Goal: Task Accomplishment & Management: Use online tool/utility

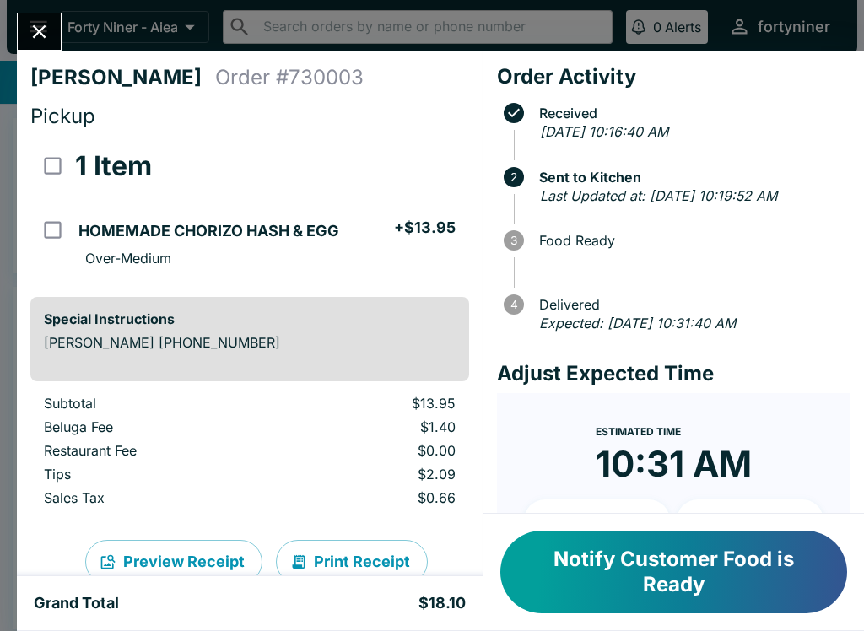
scroll to position [-4, 0]
click at [59, 39] on button "Close" at bounding box center [39, 31] width 43 height 36
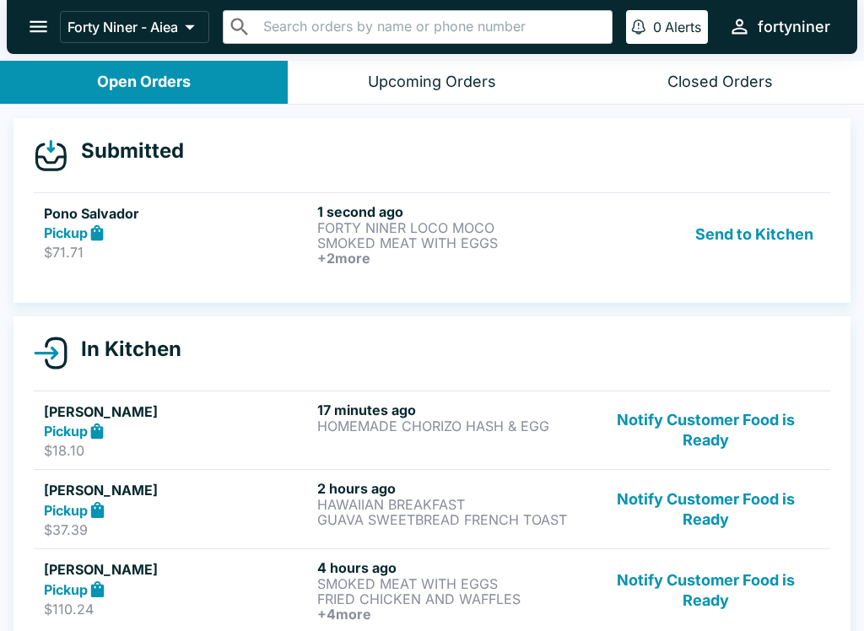
click at [285, 249] on p "$71.71" at bounding box center [177, 252] width 267 height 17
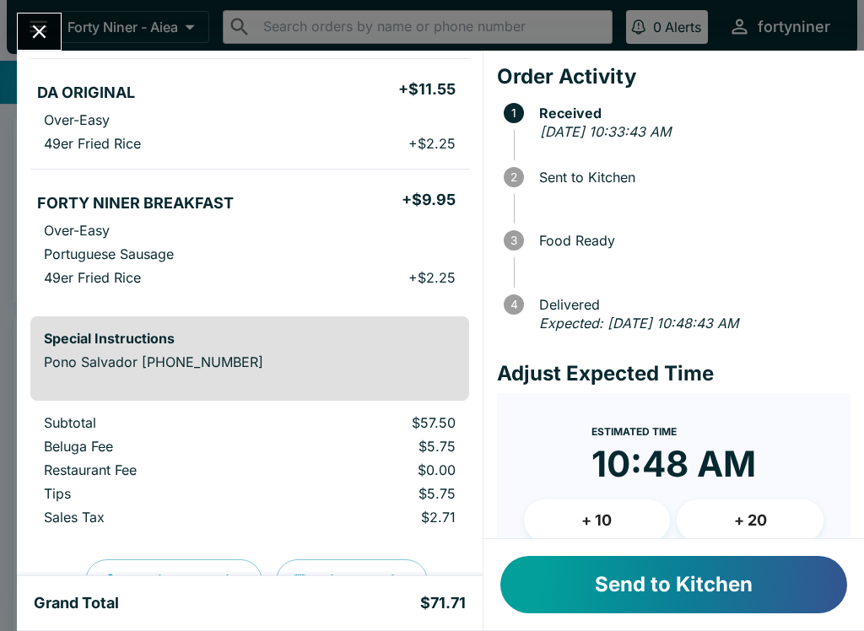
scroll to position [360, 0]
click at [680, 572] on button "Send to Kitchen" at bounding box center [673, 584] width 347 height 57
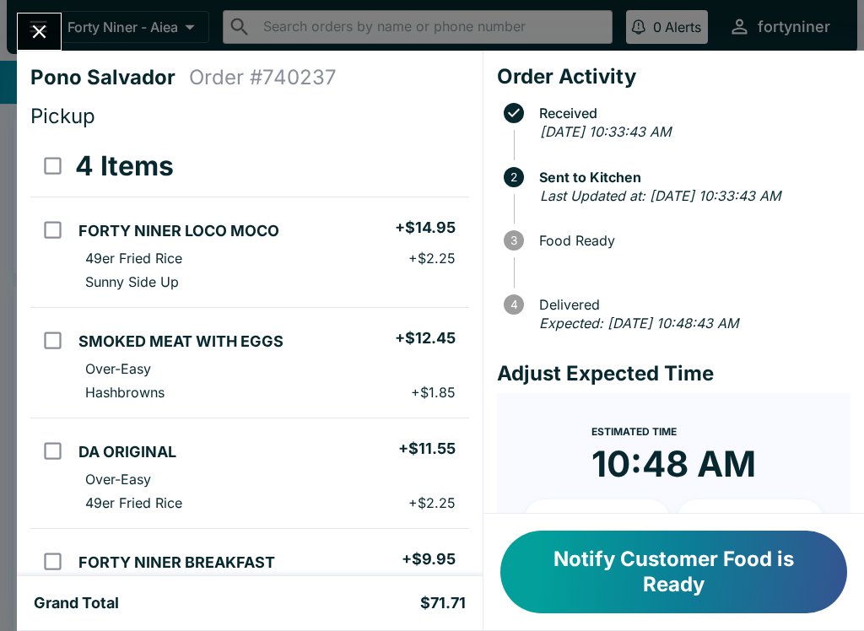
scroll to position [-4, 0]
click at [51, 20] on icon "Close" at bounding box center [39, 31] width 23 height 23
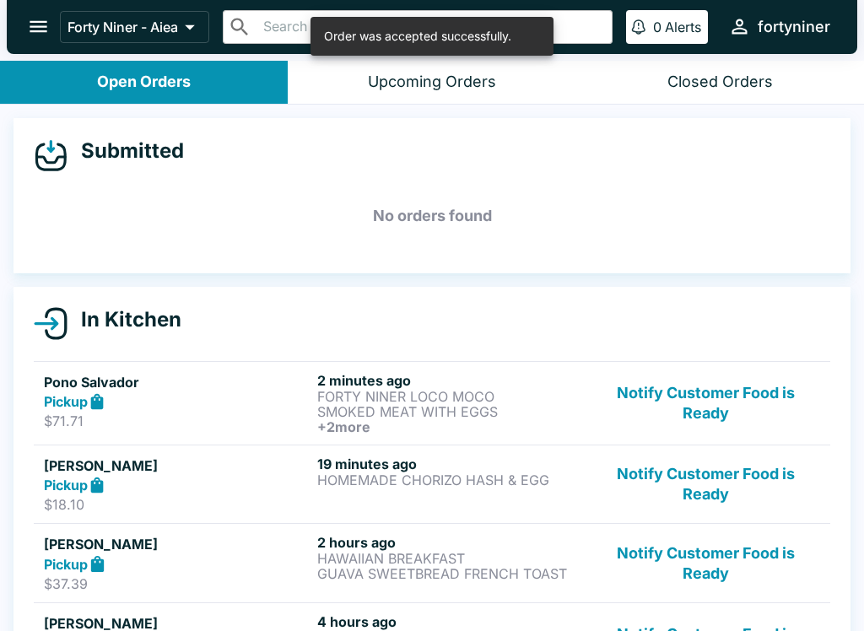
click at [39, 18] on icon "open drawer" at bounding box center [38, 26] width 23 height 23
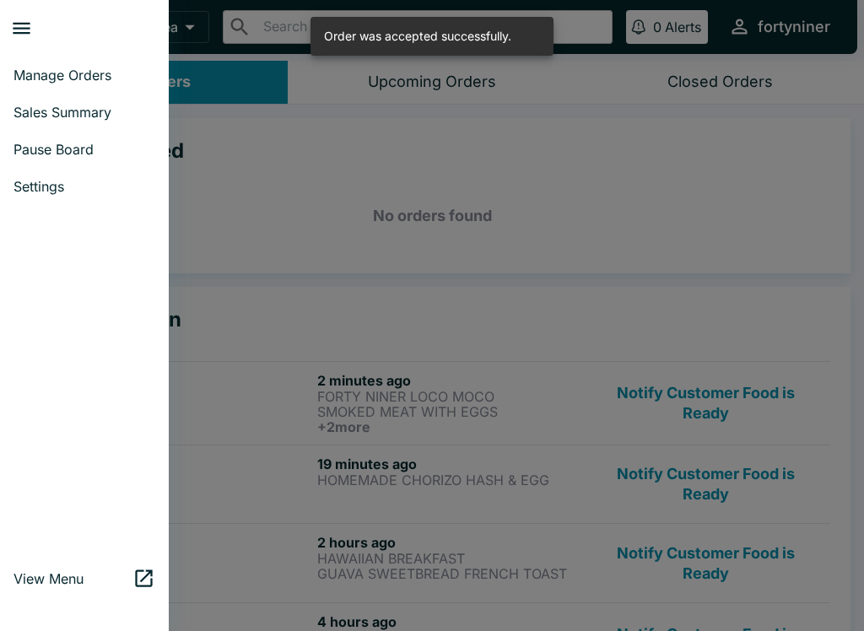
click at [31, 131] on link "Pause Board" at bounding box center [84, 149] width 169 height 37
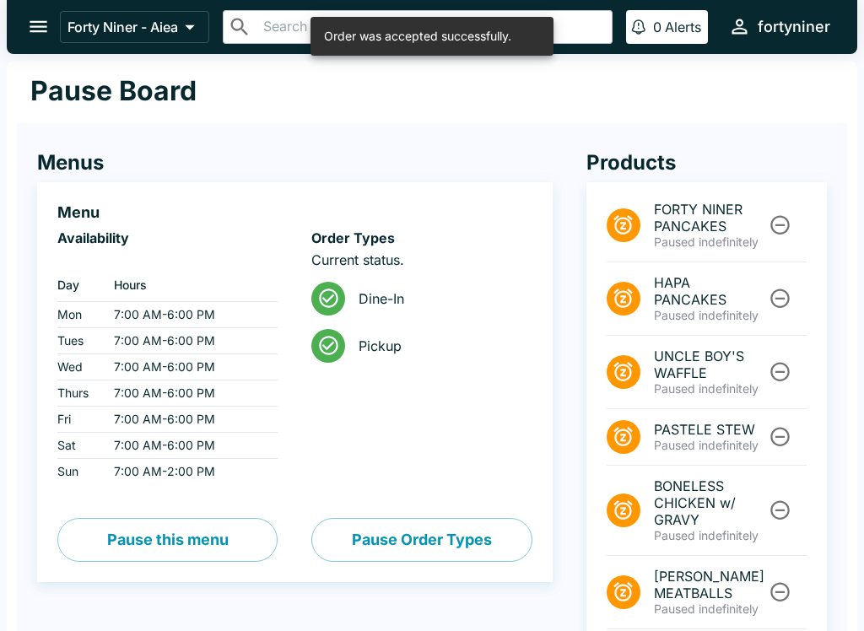
click at [25, 19] on button "open drawer" at bounding box center [38, 26] width 43 height 43
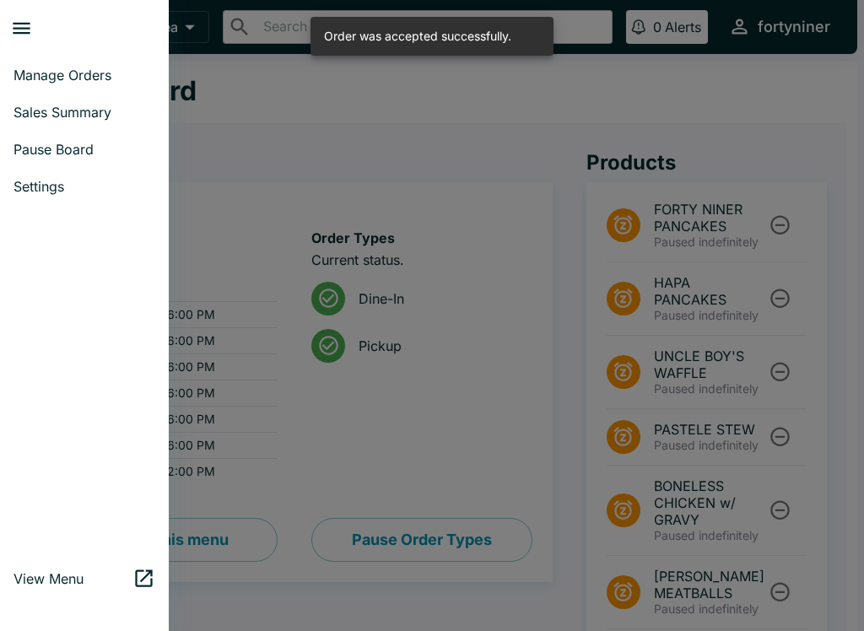
click at [26, 95] on link "Sales Summary" at bounding box center [84, 112] width 169 height 37
select select "03:00"
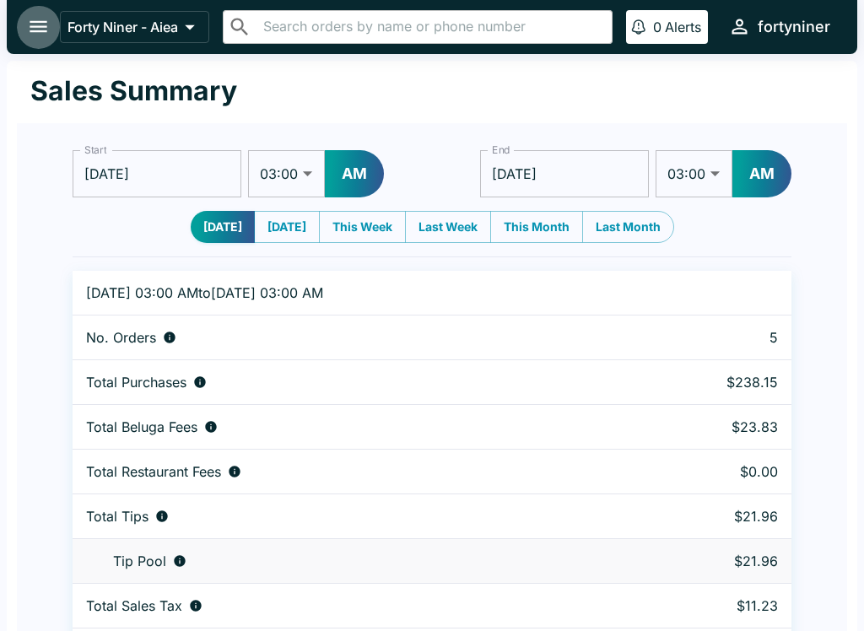
click at [47, 31] on icon "open drawer" at bounding box center [38, 26] width 23 height 23
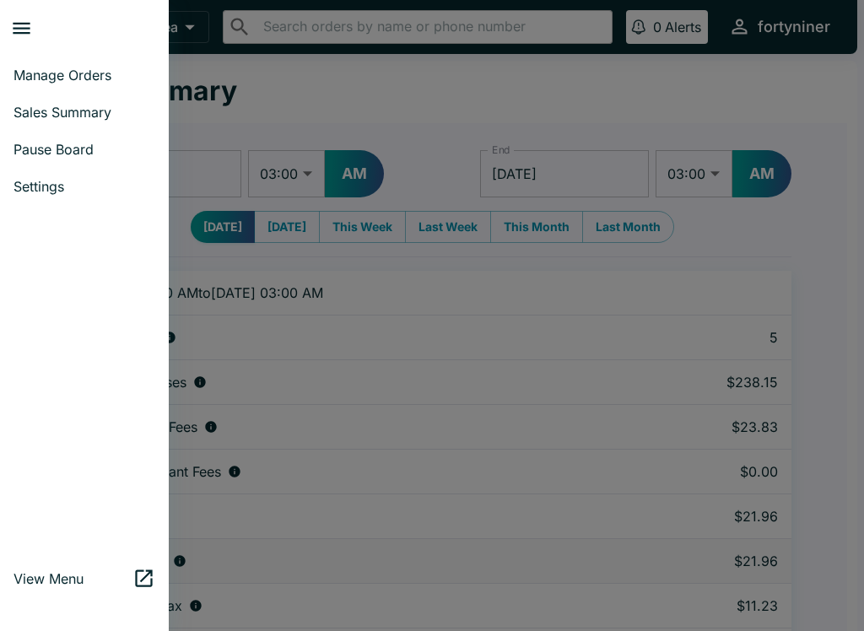
click at [38, 85] on link "Manage Orders" at bounding box center [84, 75] width 169 height 37
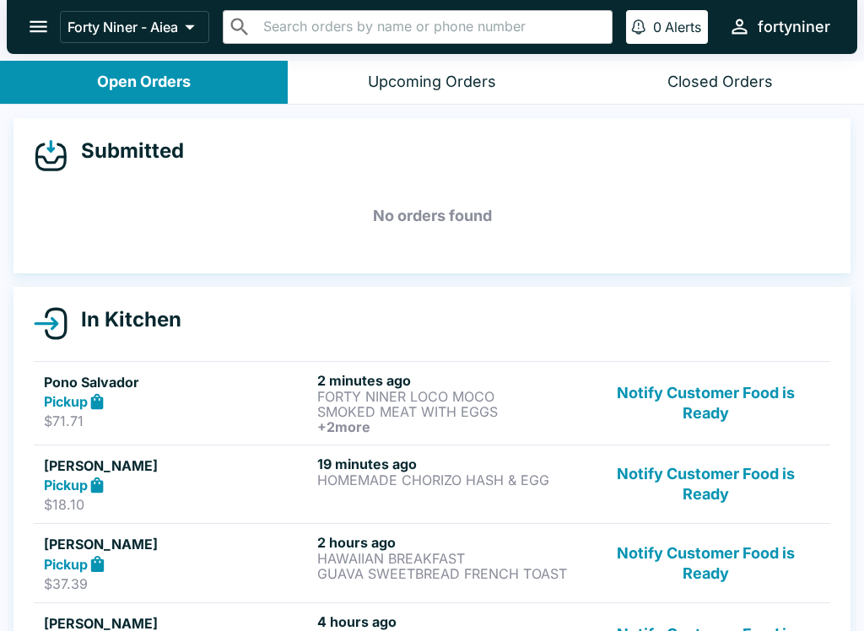
click at [27, 20] on icon "open drawer" at bounding box center [38, 26] width 23 height 23
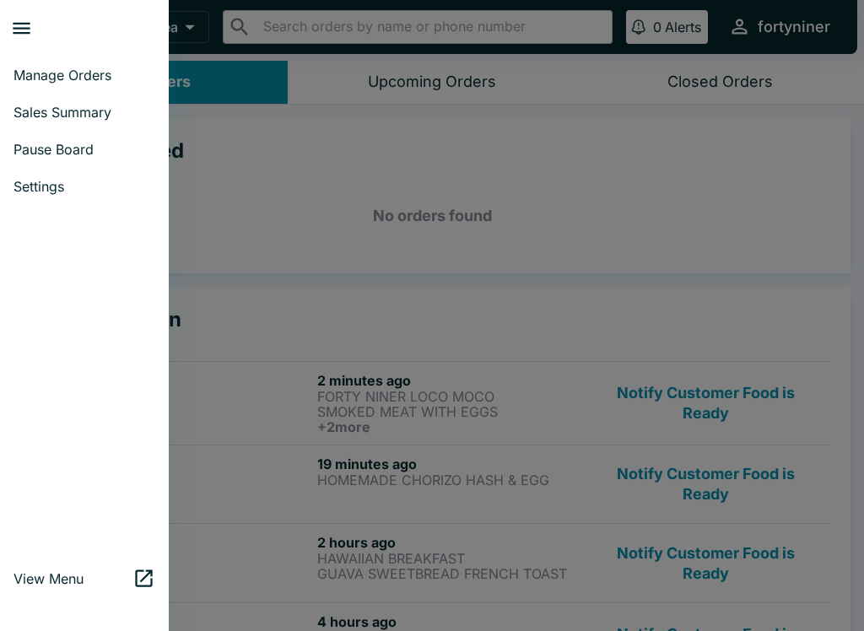
click at [48, 114] on span "Sales Summary" at bounding box center [84, 112] width 142 height 17
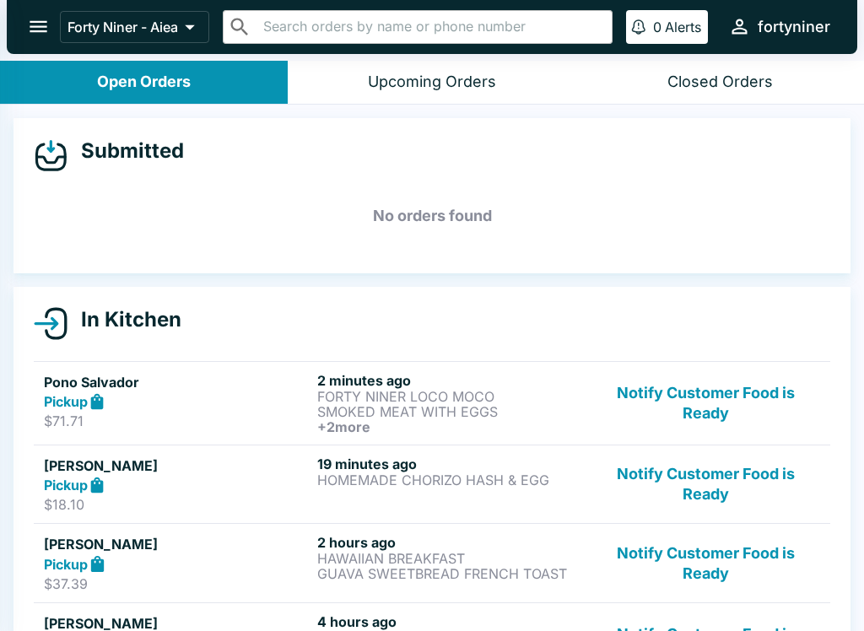
select select "03:00"
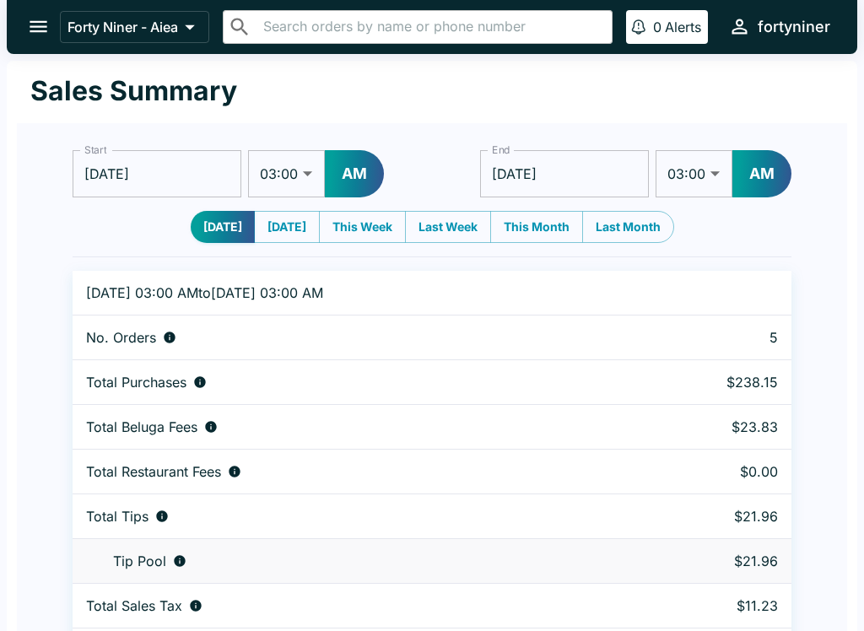
click at [25, 24] on button "open drawer" at bounding box center [38, 26] width 43 height 43
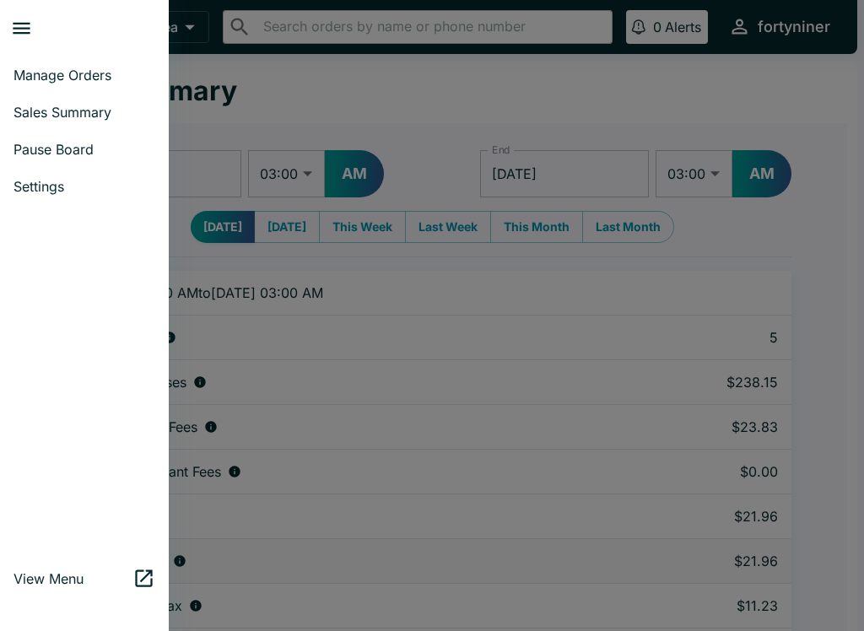
click at [51, 147] on span "Pause Board" at bounding box center [84, 149] width 142 height 17
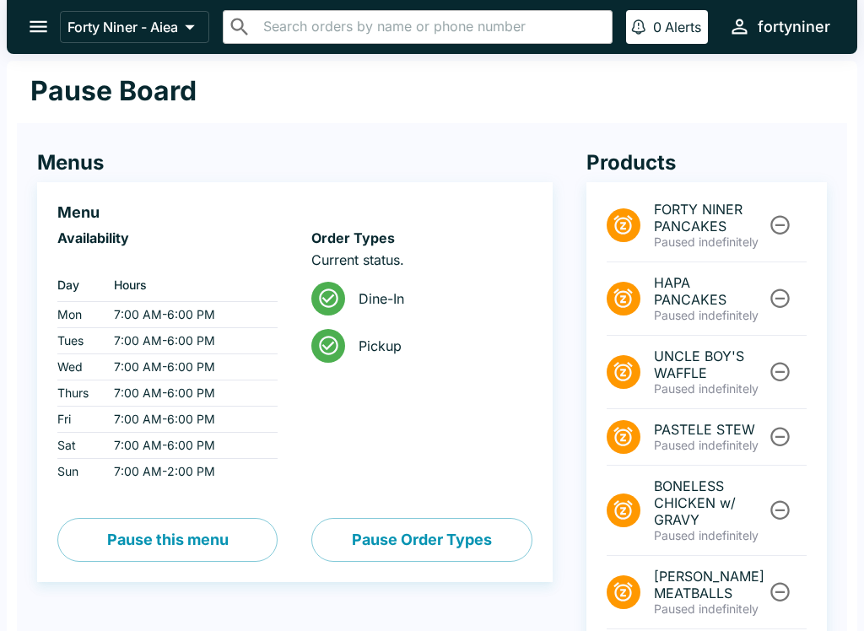
click at [795, 224] on button "Unpause" at bounding box center [779, 224] width 31 height 31
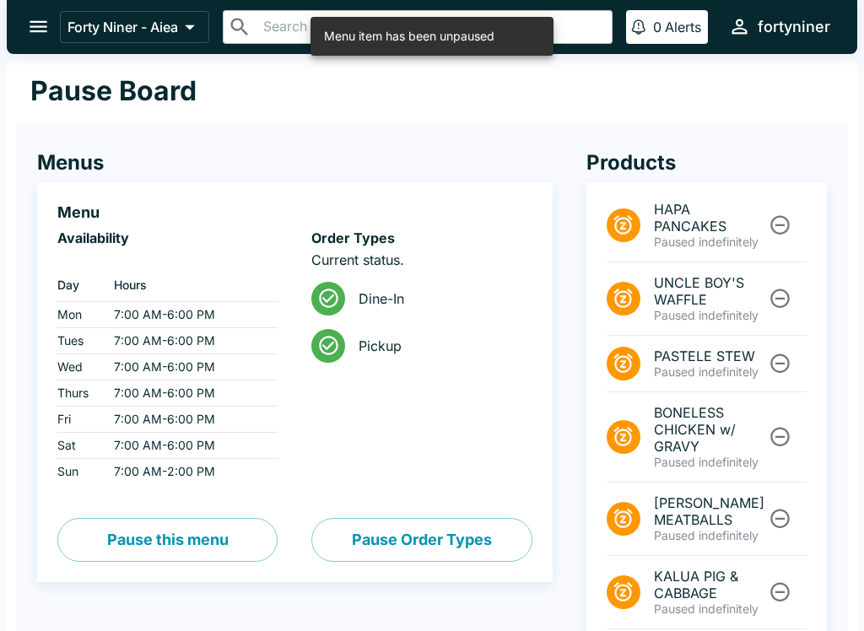
click at [796, 216] on button "Unpause" at bounding box center [779, 224] width 31 height 31
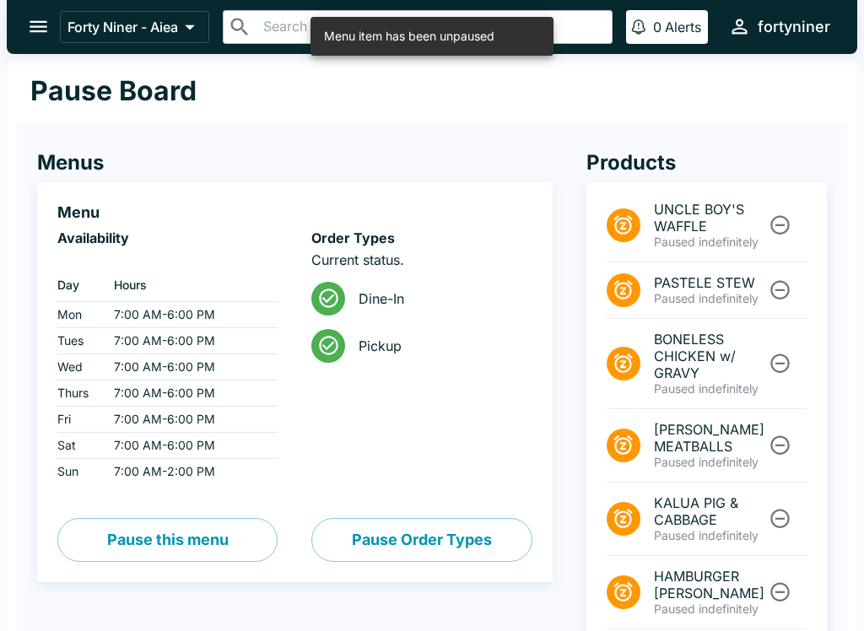
click at [790, 224] on icon "Unpause" at bounding box center [780, 224] width 23 height 23
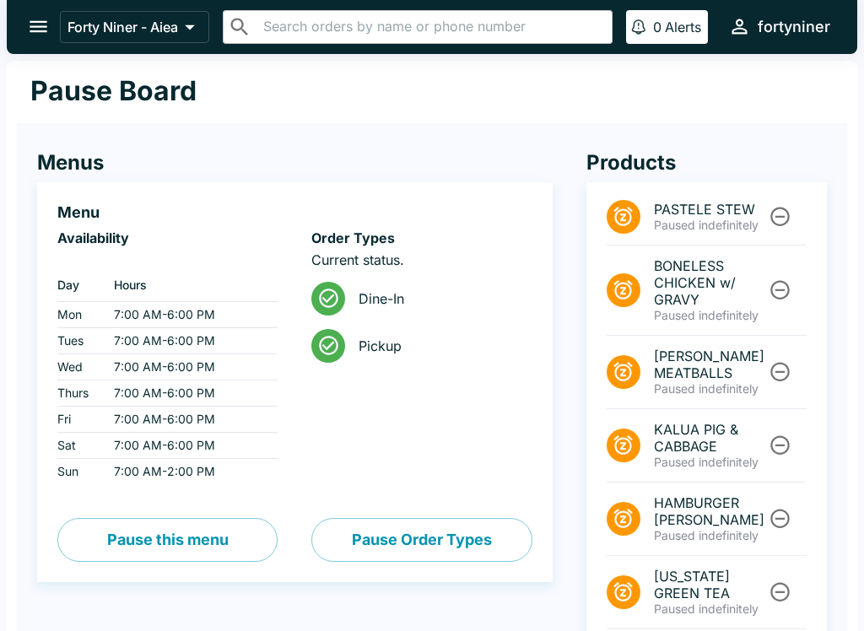
click at [26, 34] on button "open drawer" at bounding box center [38, 26] width 43 height 43
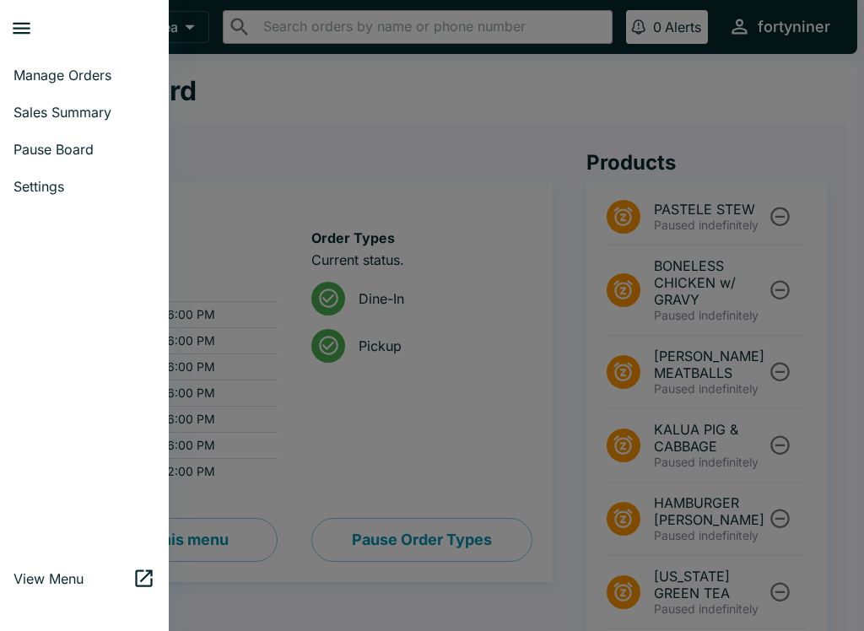
click at [54, 93] on link "Manage Orders" at bounding box center [84, 75] width 169 height 37
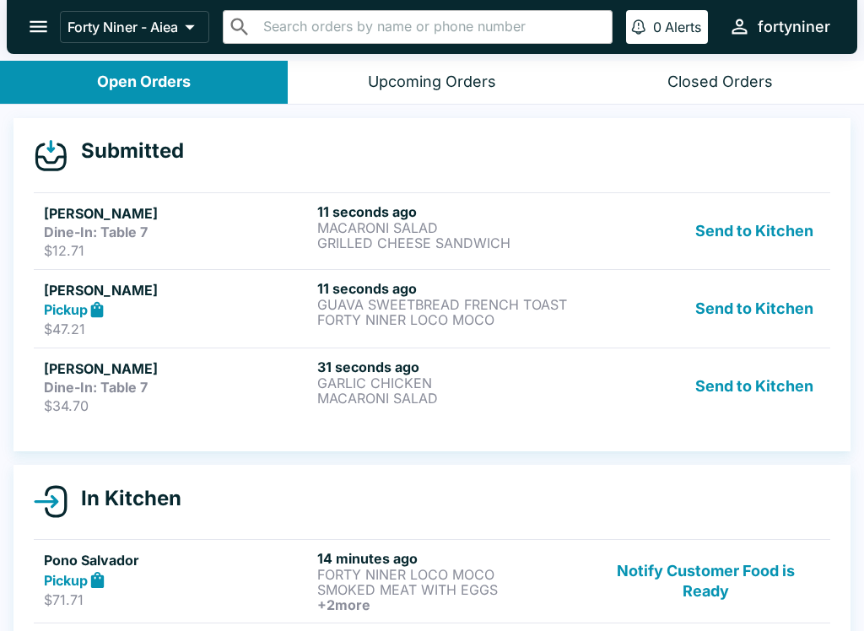
click at [347, 393] on p "MACARONI SALAD" at bounding box center [450, 398] width 267 height 15
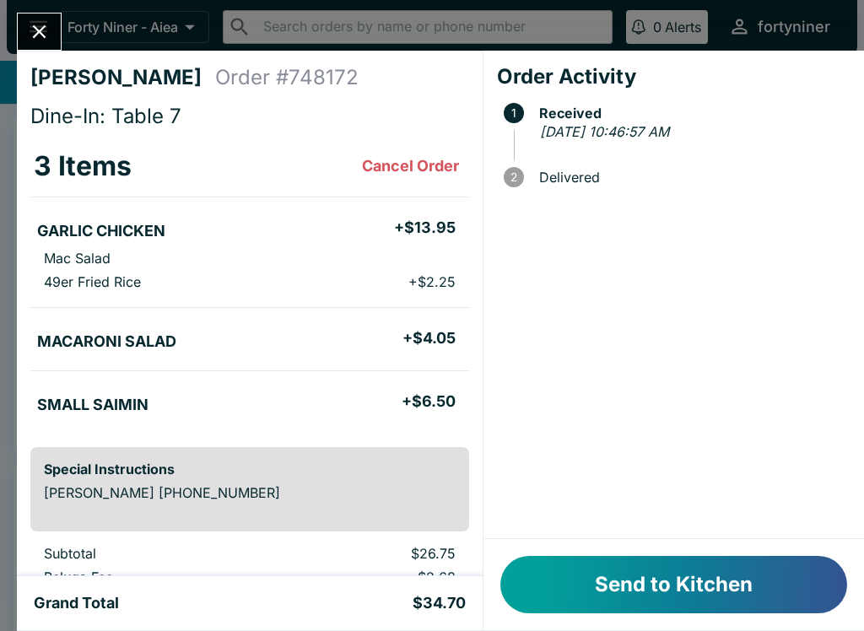
click at [603, 579] on button "Send to Kitchen" at bounding box center [673, 584] width 347 height 57
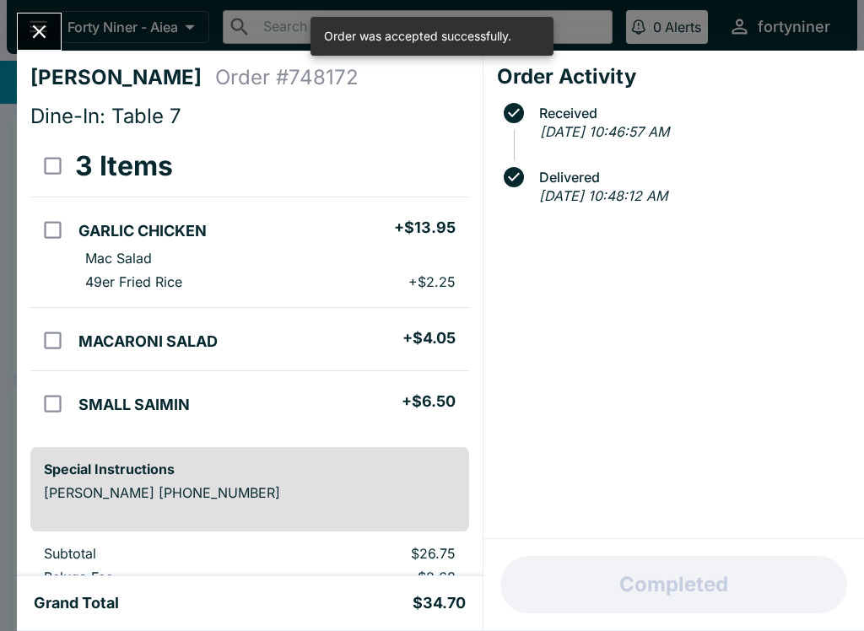
scroll to position [-3, 0]
click at [29, 36] on icon "Close" at bounding box center [39, 31] width 23 height 23
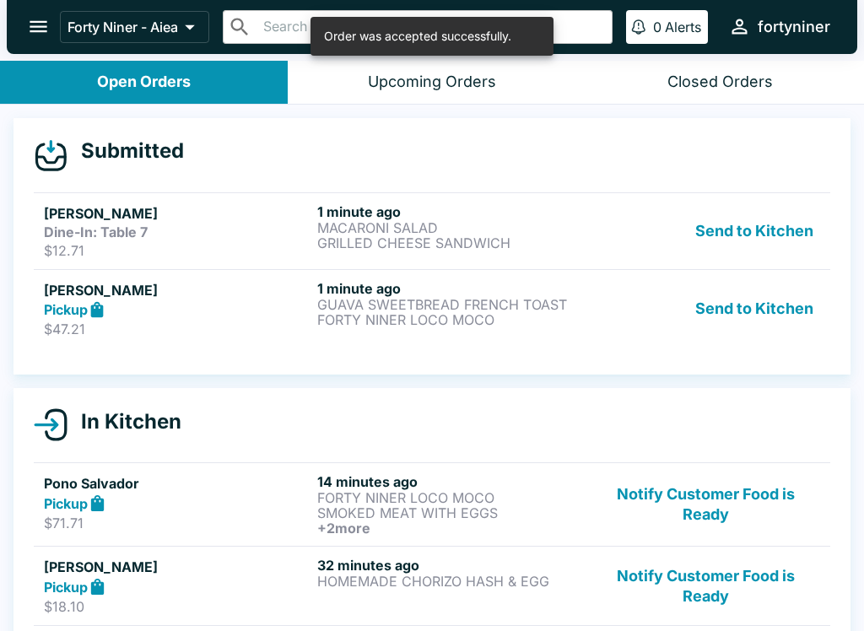
click at [159, 219] on h5 "[PERSON_NAME]" at bounding box center [177, 213] width 267 height 20
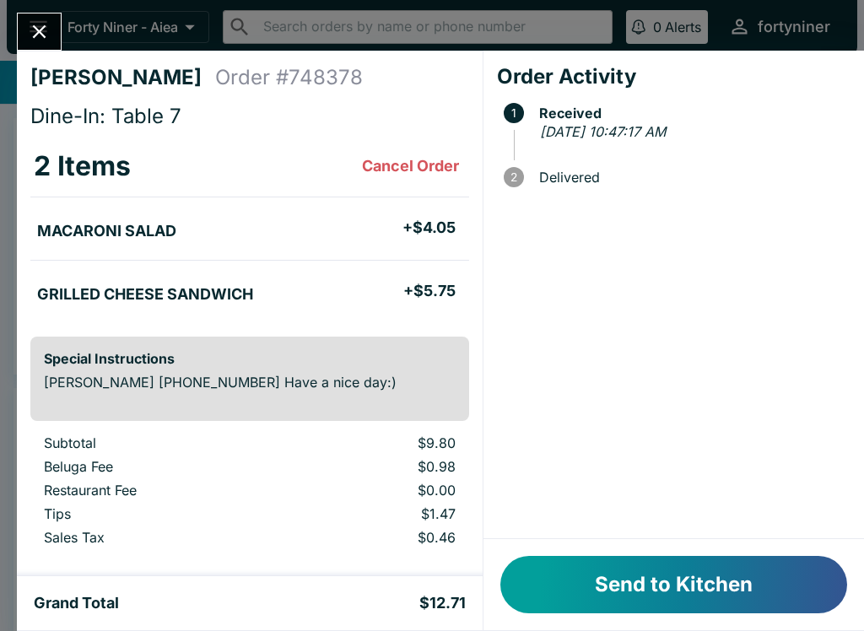
click at [626, 577] on button "Send to Kitchen" at bounding box center [673, 584] width 347 height 57
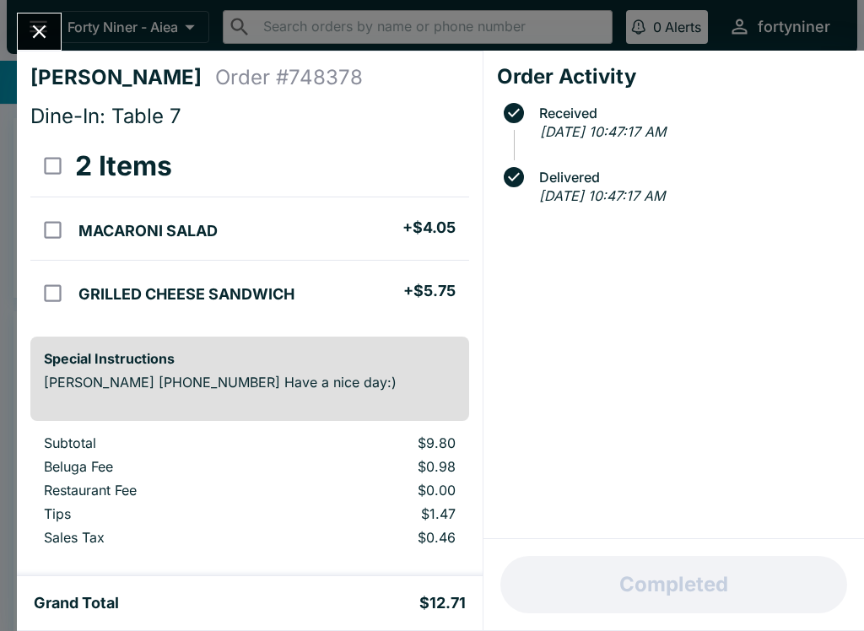
click at [31, 36] on icon "Close" at bounding box center [39, 31] width 23 height 23
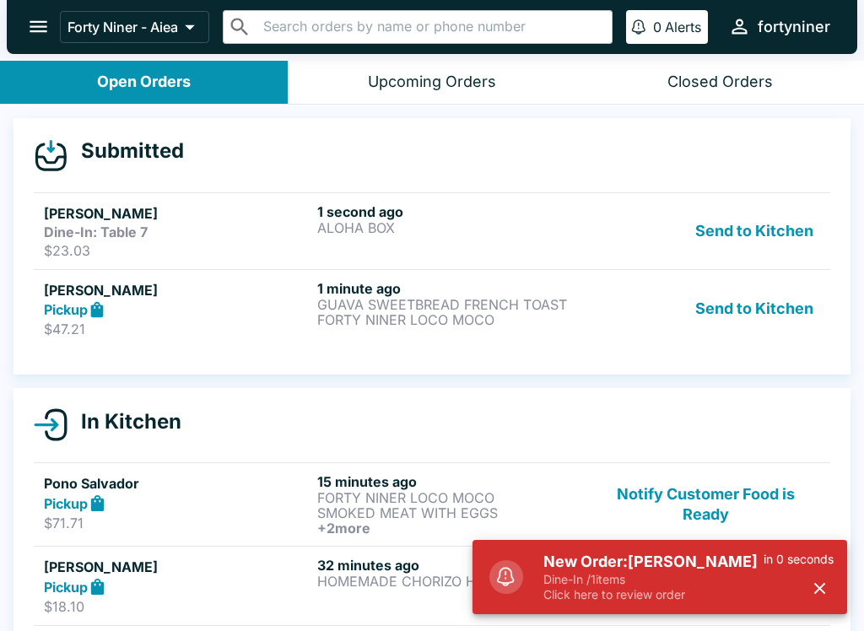
click at [290, 219] on h5 "[PERSON_NAME]" at bounding box center [177, 213] width 267 height 20
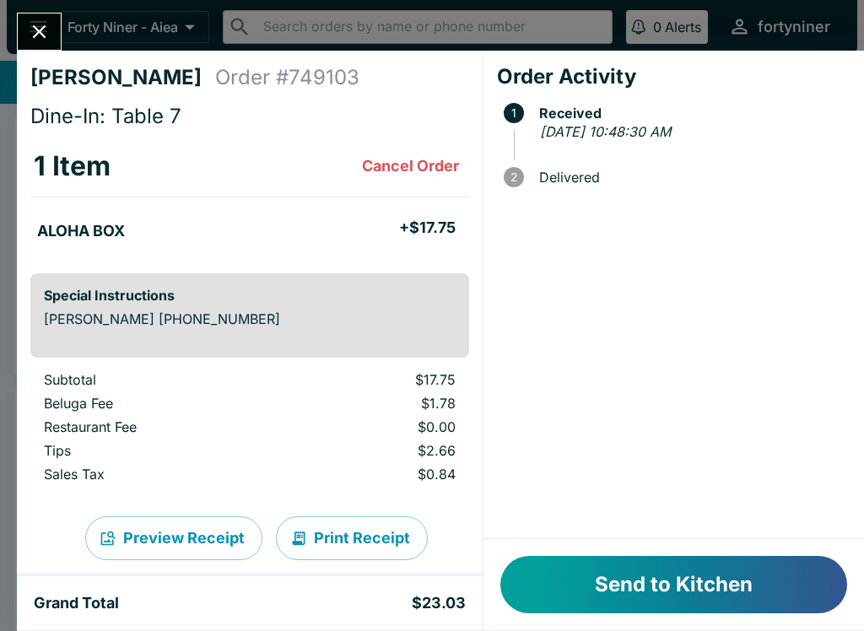
click at [588, 579] on button "Send to Kitchen" at bounding box center [673, 584] width 347 height 57
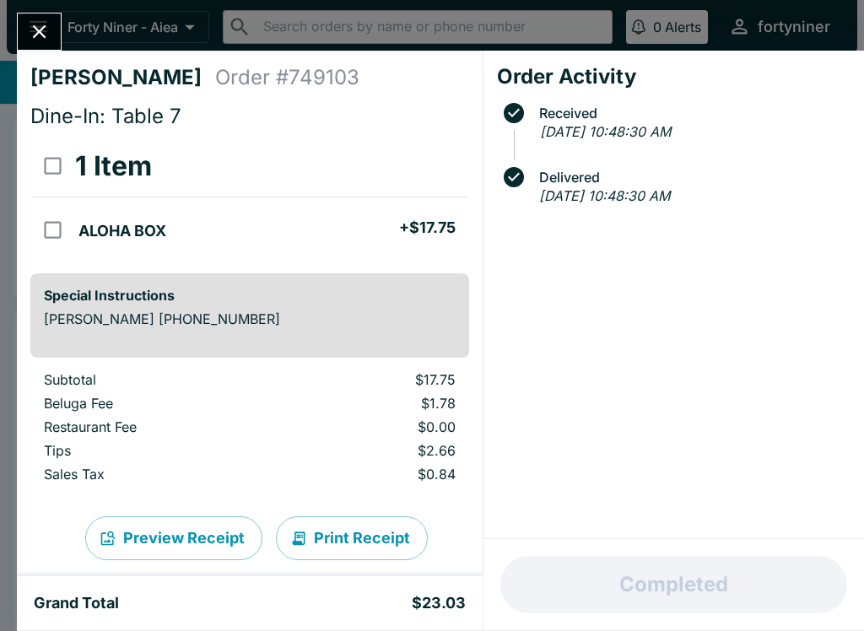
click at [41, 13] on button "Close" at bounding box center [39, 31] width 43 height 36
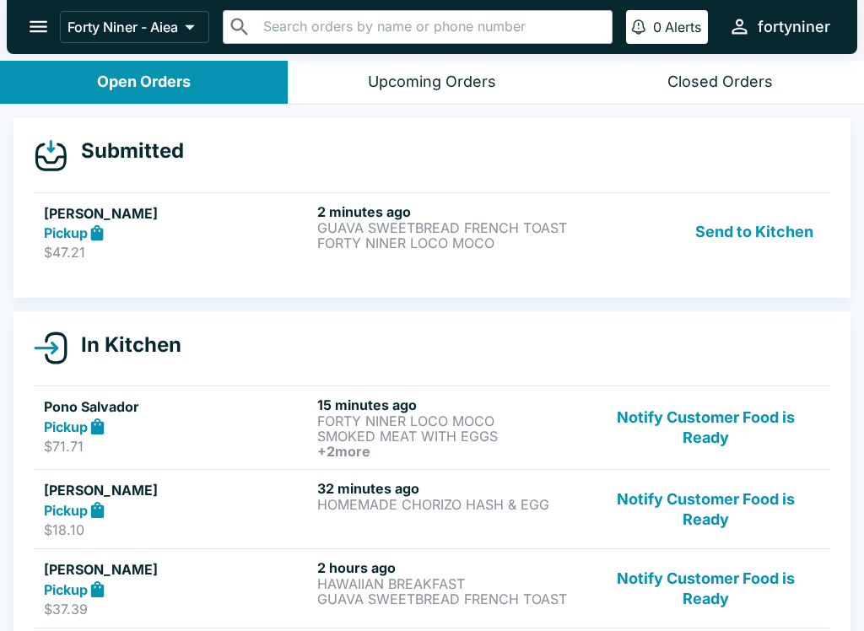
click at [251, 209] on h5 "[PERSON_NAME]" at bounding box center [177, 213] width 267 height 20
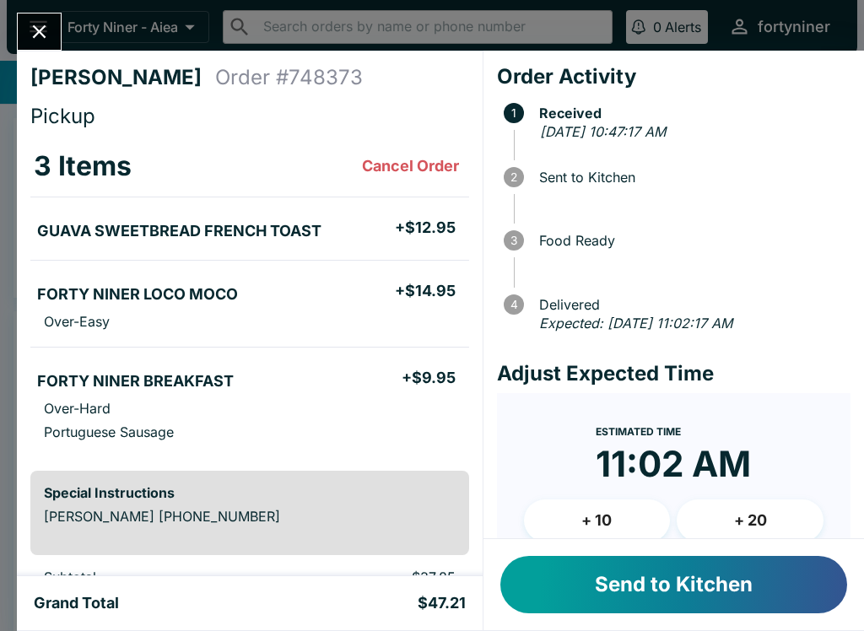
click at [638, 589] on button "Send to Kitchen" at bounding box center [673, 584] width 347 height 57
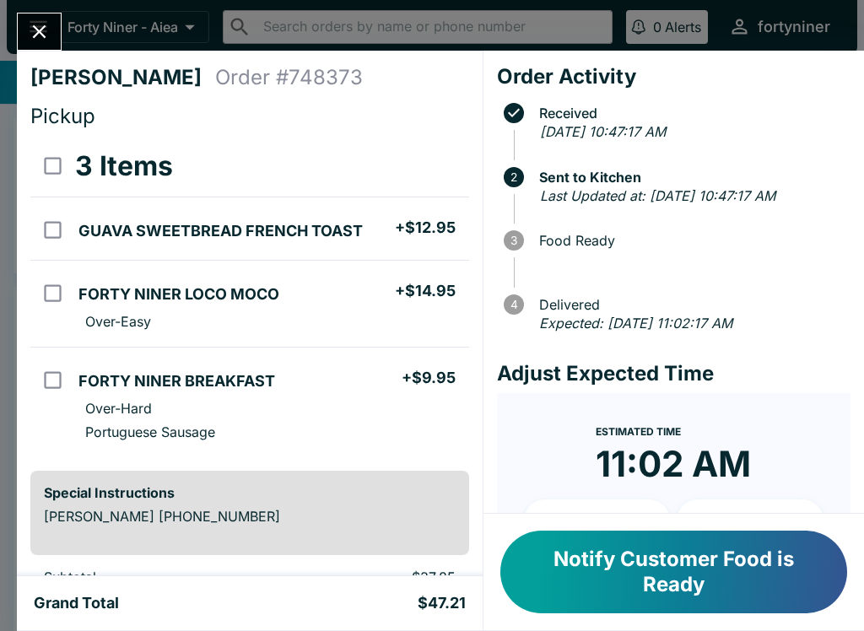
click at [40, 10] on div "[PERSON_NAME] Order # 748373 Pickup 3 Items GUAVA SWEETBREAD FRENCH TOAST + $12…" at bounding box center [432, 315] width 864 height 631
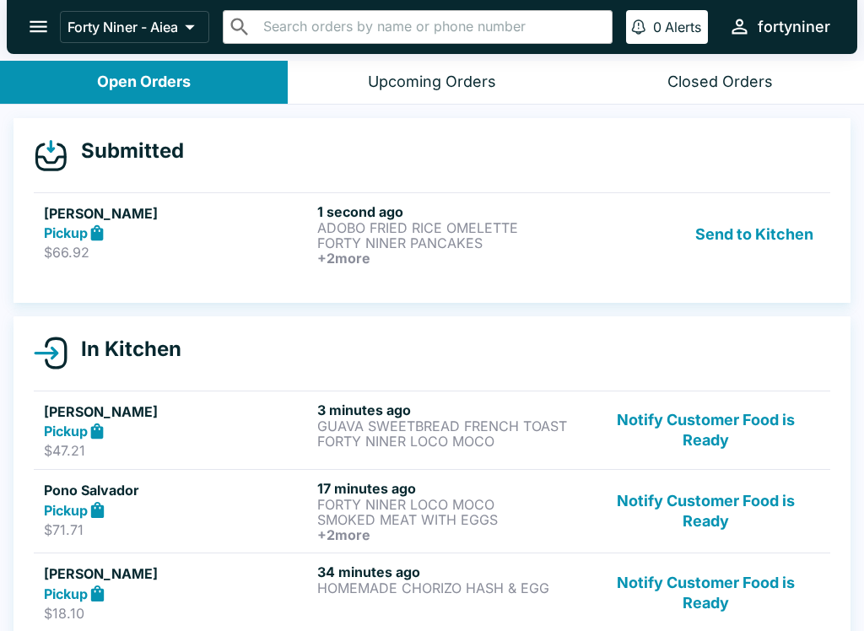
click at [267, 249] on p "$66.92" at bounding box center [177, 252] width 267 height 17
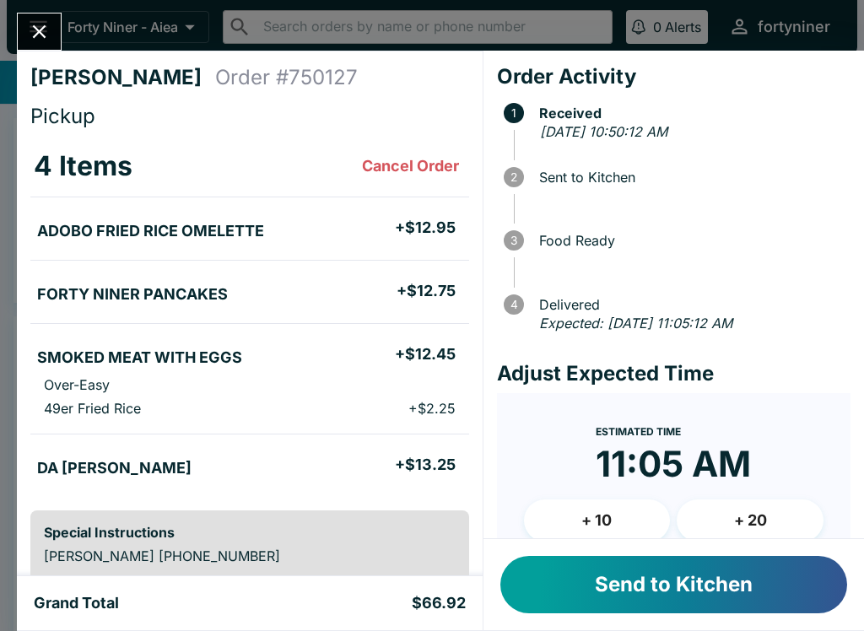
click at [642, 577] on button "Send to Kitchen" at bounding box center [673, 584] width 347 height 57
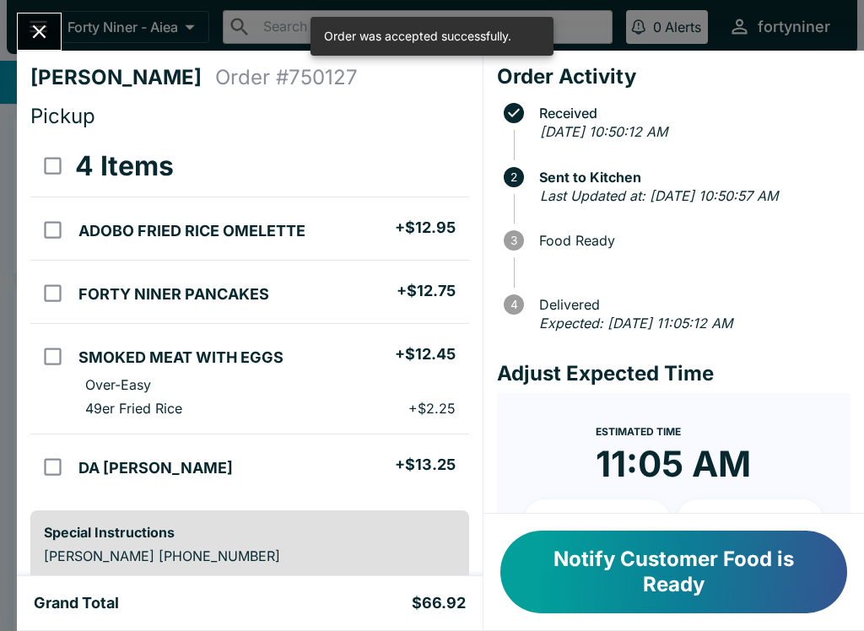
click at [19, 17] on div at bounding box center [39, 32] width 45 height 38
click at [24, 62] on div "[PERSON_NAME] Order # 750127 Pickup 4 Items ADOBO FRIED RICE OMELETTE + $12.95 …" at bounding box center [250, 314] width 466 height 526
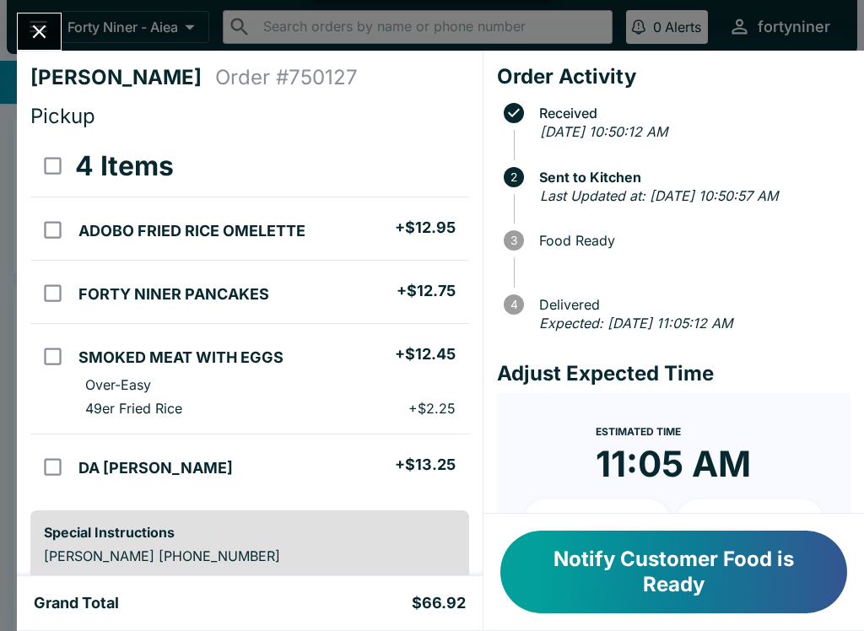
click at [44, 47] on button "Close" at bounding box center [39, 31] width 43 height 36
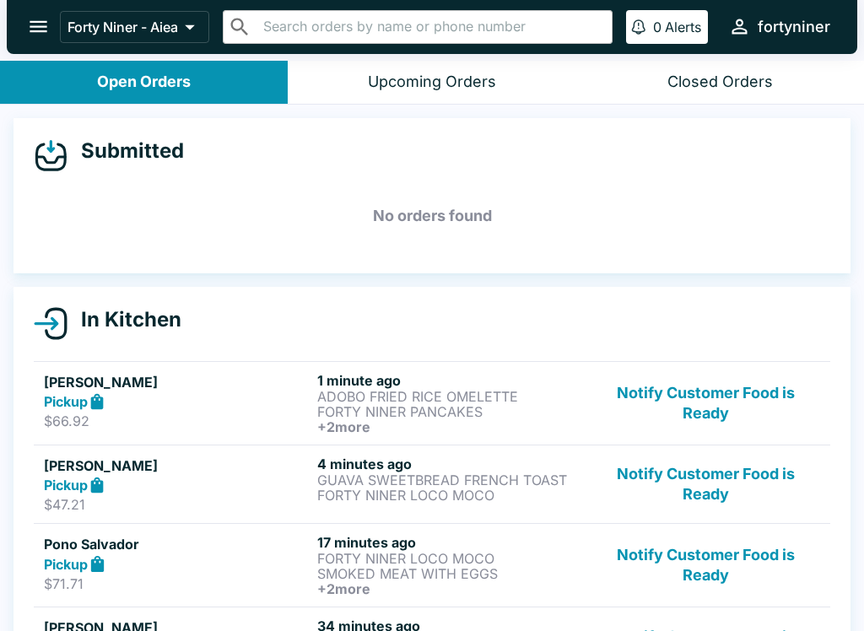
click at [49, 52] on div "Forty Niner - Aiea ​ ​ 0 Alerts fortyniner" at bounding box center [432, 27] width 850 height 54
click at [34, 20] on icon "open drawer" at bounding box center [38, 26] width 23 height 23
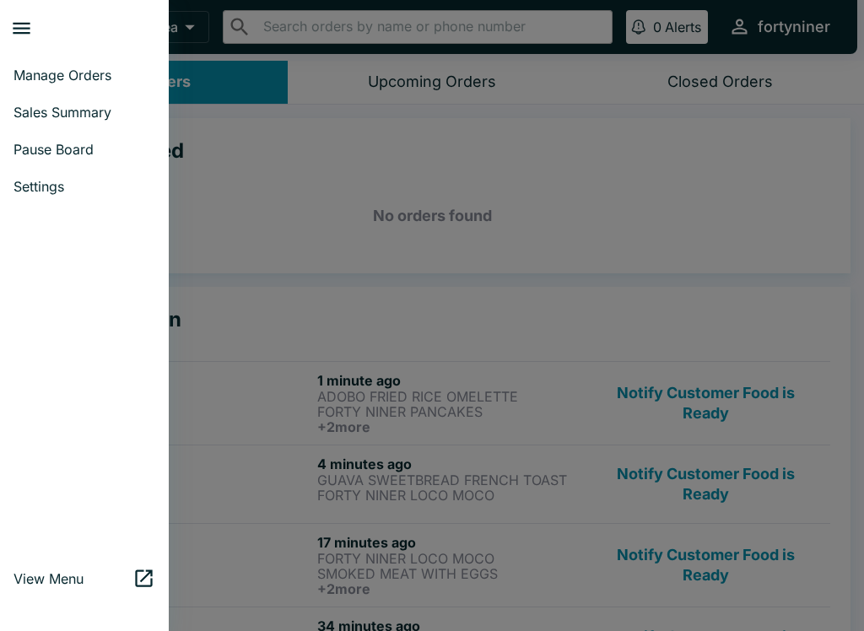
click at [110, 105] on span "Sales Summary" at bounding box center [84, 112] width 142 height 17
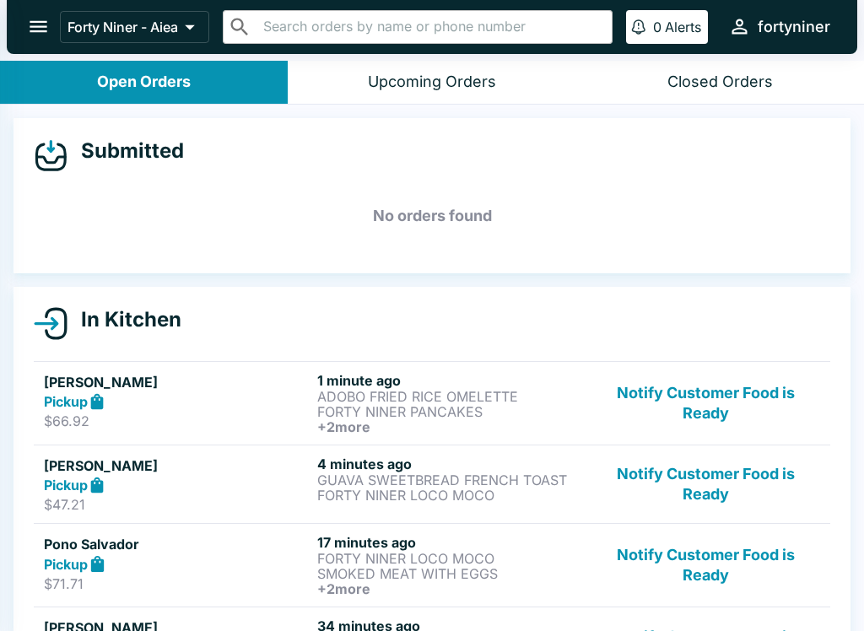
select select "03:00"
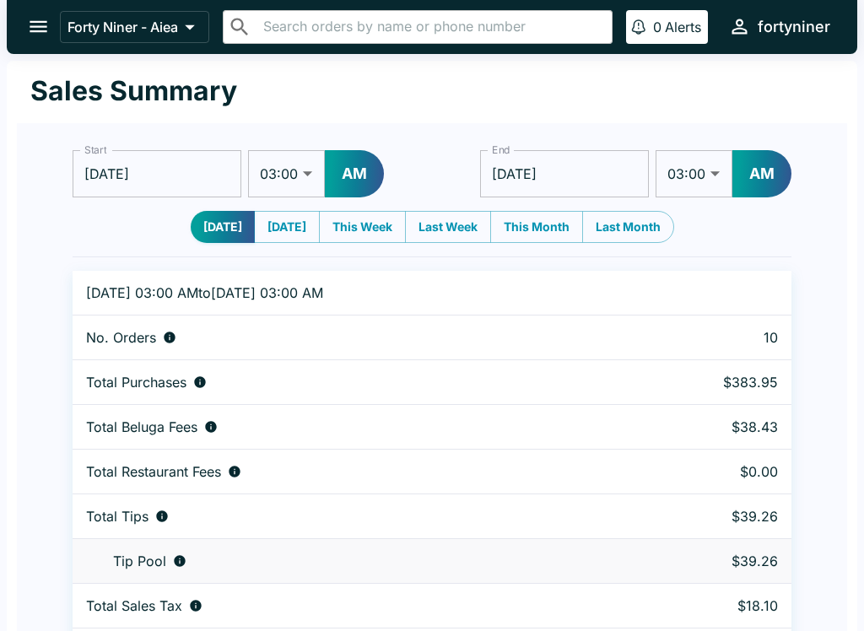
click at [35, 28] on icon "open drawer" at bounding box center [39, 27] width 18 height 12
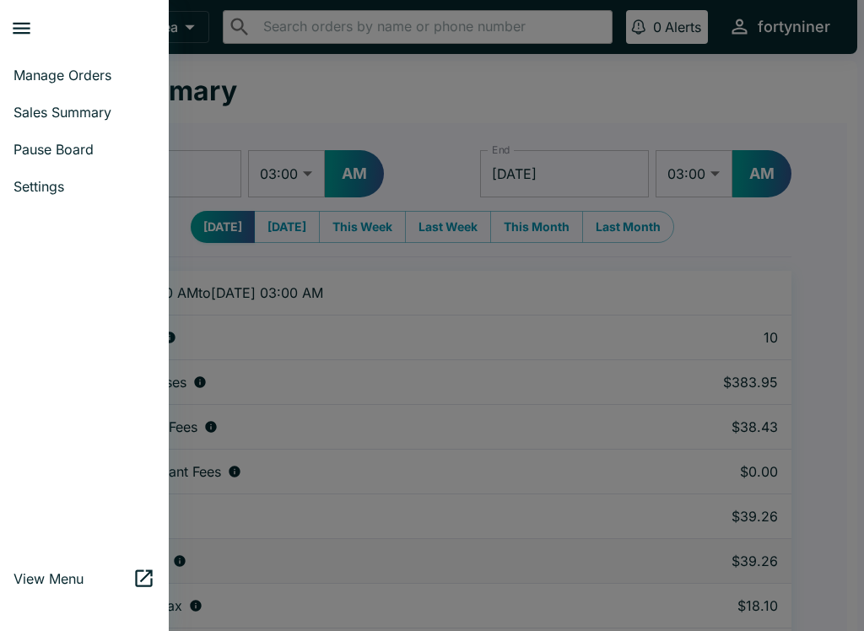
click at [107, 83] on span "Manage Orders" at bounding box center [84, 75] width 142 height 17
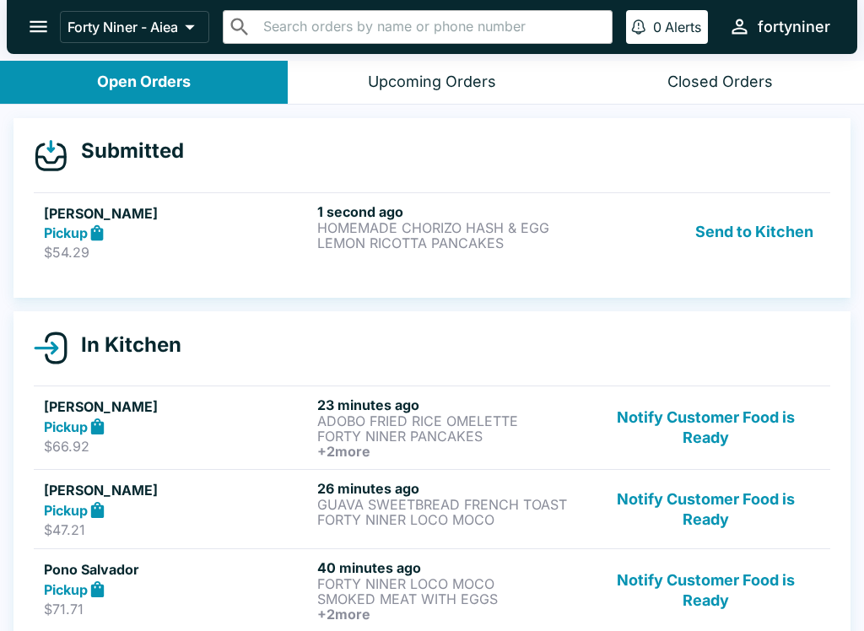
click at [435, 244] on p "LEMON RICOTTA PANCAKES" at bounding box center [450, 242] width 267 height 15
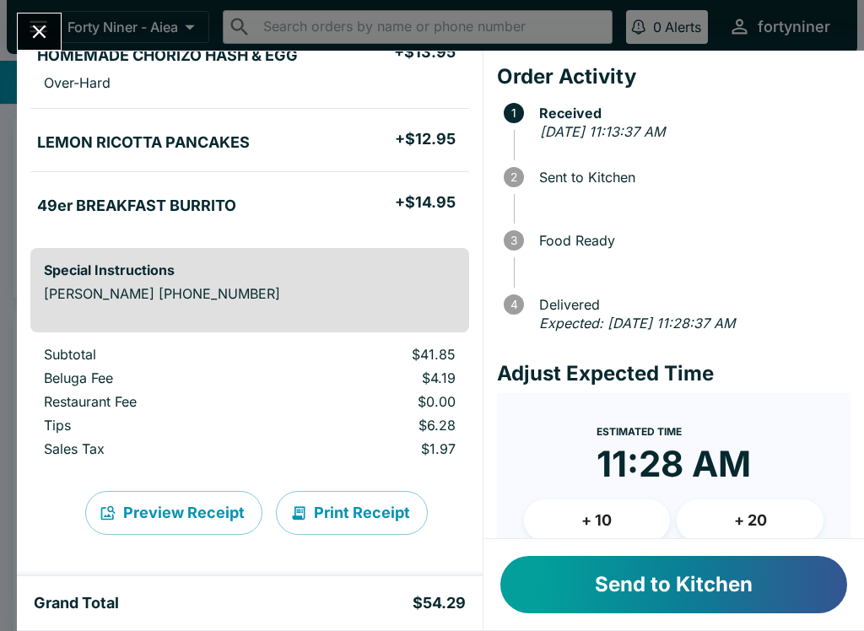
click at [626, 583] on button "Send to Kitchen" at bounding box center [673, 584] width 347 height 57
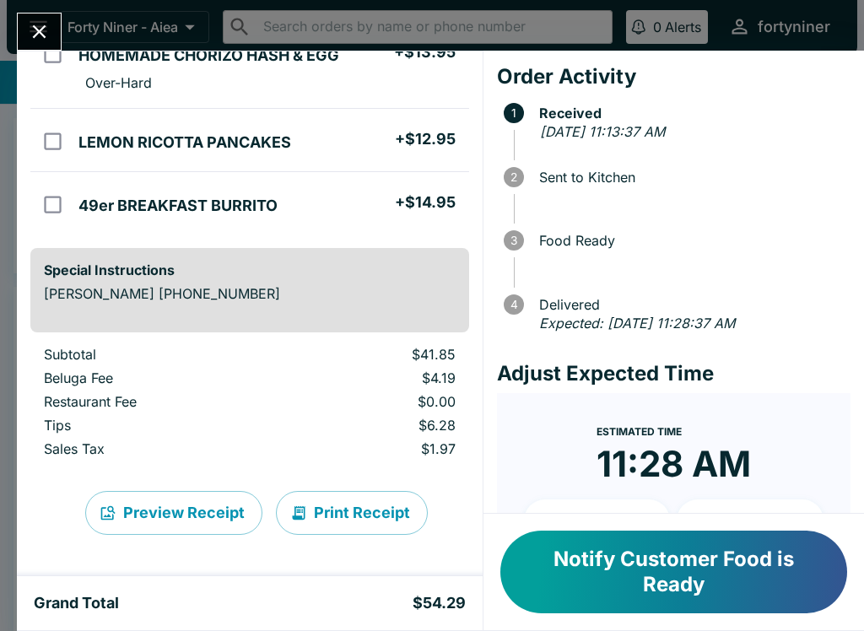
scroll to position [175, 0]
click at [43, 18] on button "Close" at bounding box center [39, 31] width 43 height 36
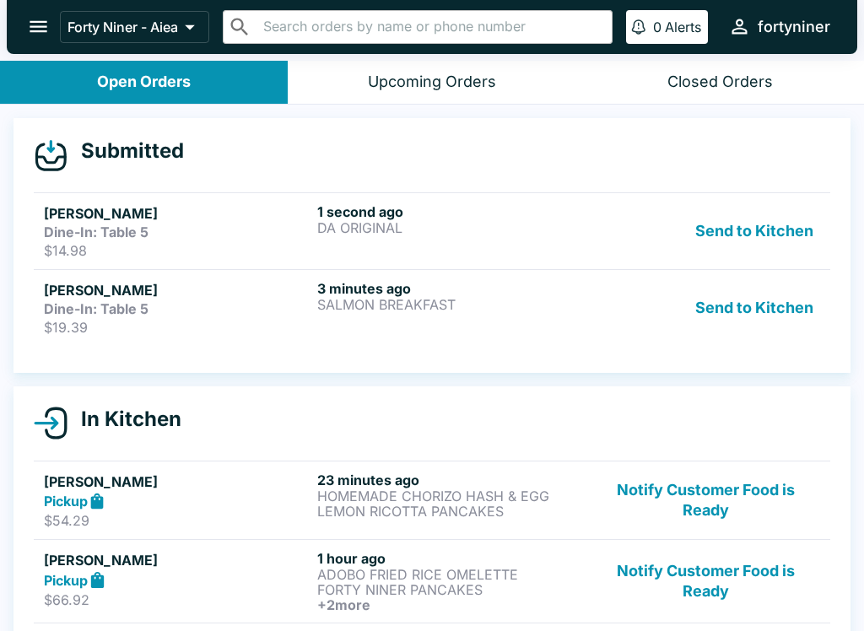
click at [344, 313] on div "3 minutes ago SALMON BREAKFAST" at bounding box center [450, 308] width 267 height 56
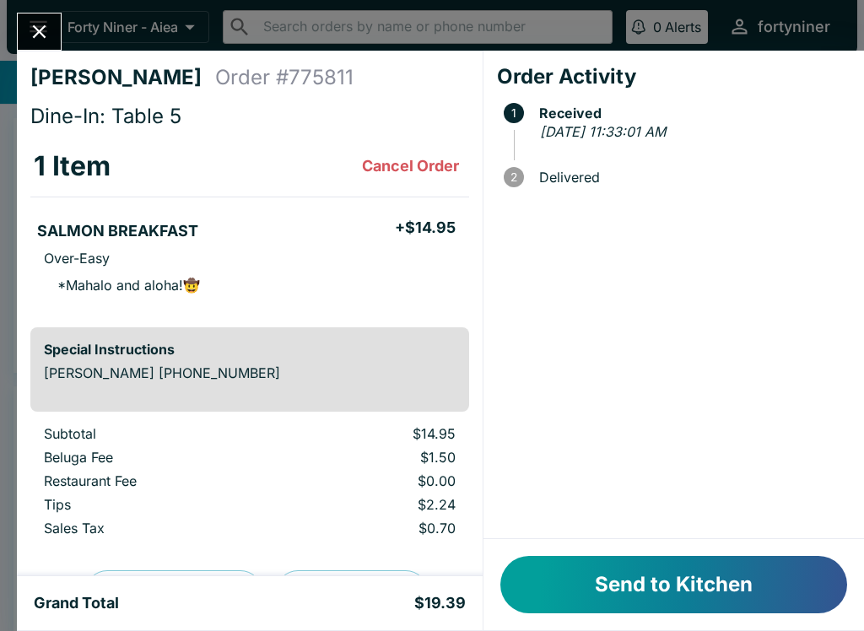
click at [650, 576] on button "Send to Kitchen" at bounding box center [673, 584] width 347 height 57
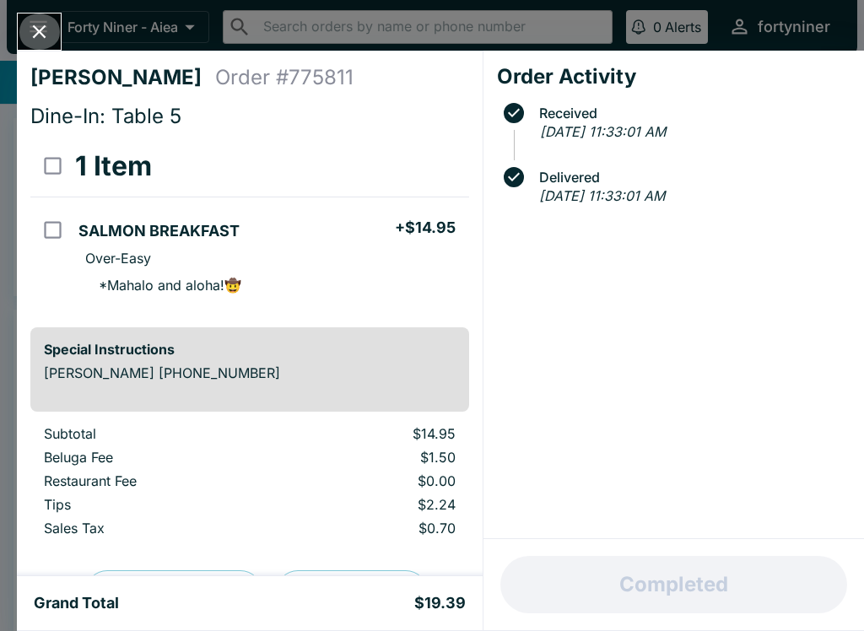
click at [42, 32] on icon "Close" at bounding box center [39, 31] width 23 height 23
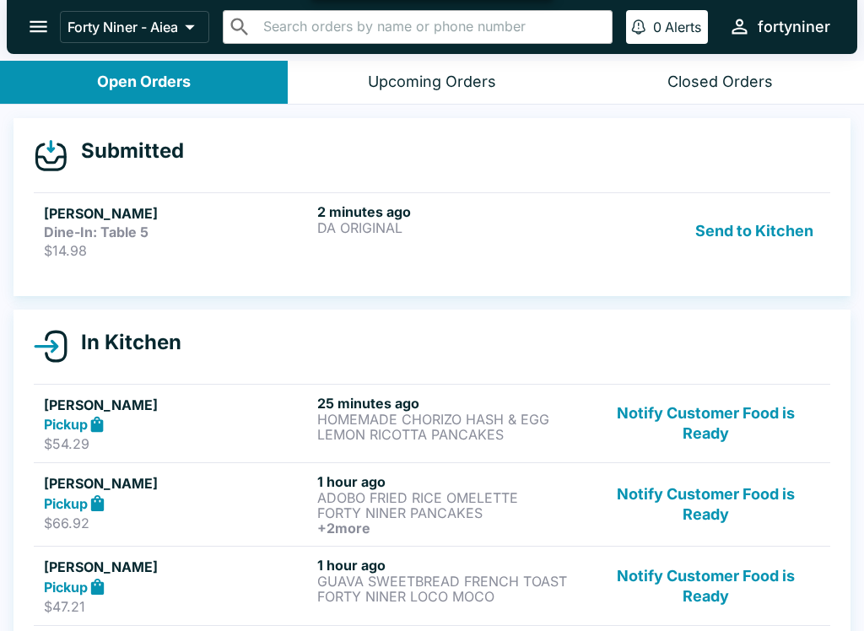
click at [294, 206] on h5 "[PERSON_NAME]" at bounding box center [177, 213] width 267 height 20
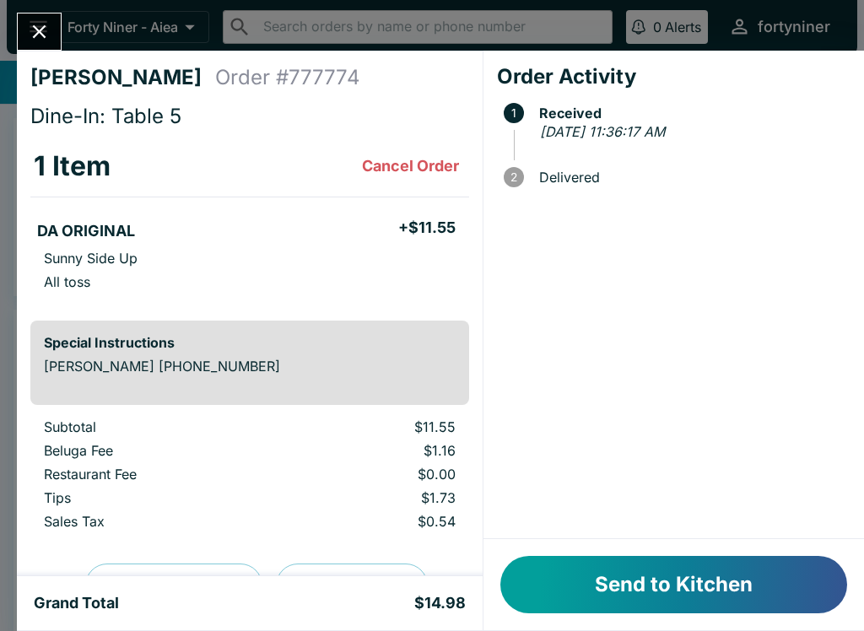
click at [658, 591] on button "Send to Kitchen" at bounding box center [673, 584] width 347 height 57
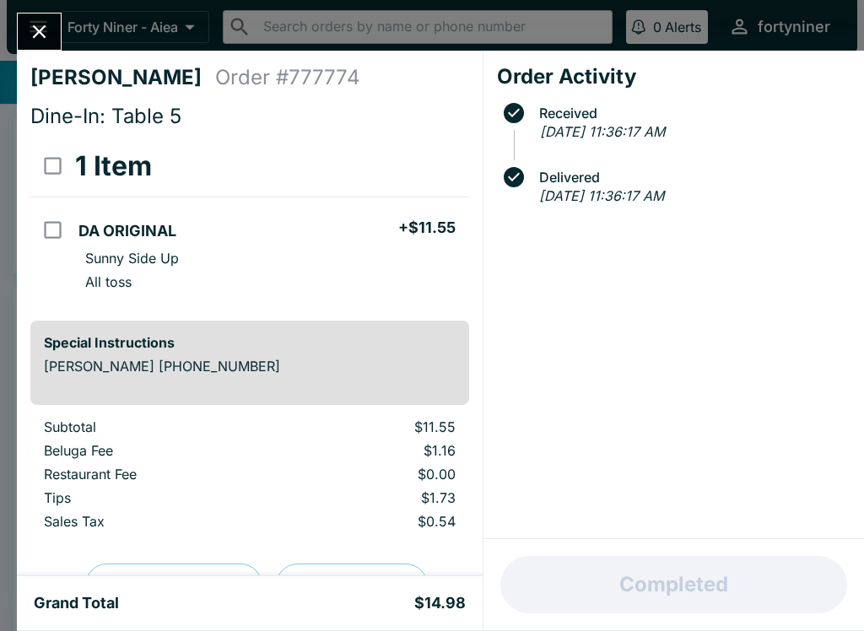
click at [25, 23] on button "Close" at bounding box center [39, 31] width 43 height 36
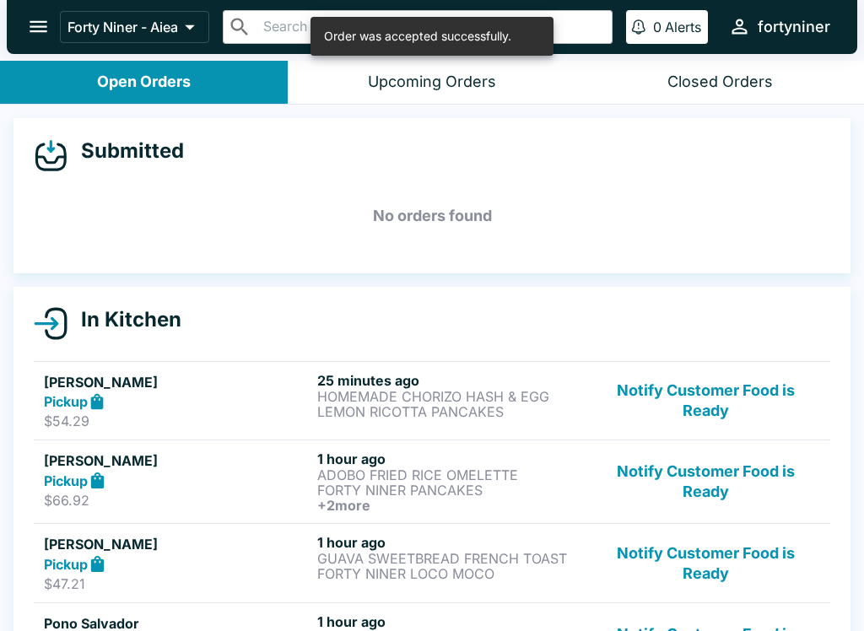
click at [43, 25] on icon "open drawer" at bounding box center [38, 26] width 23 height 23
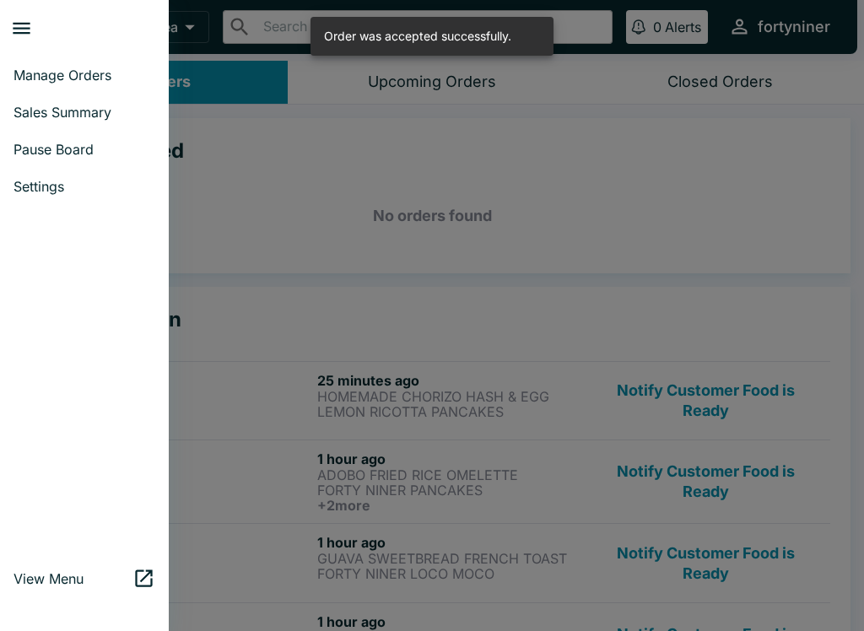
click at [37, 122] on link "Sales Summary" at bounding box center [84, 112] width 169 height 37
select select "03:00"
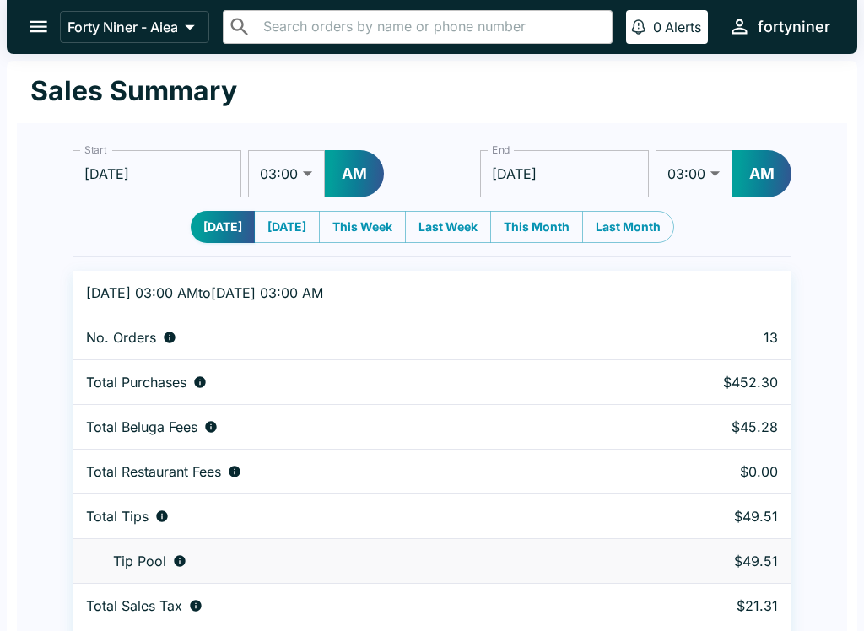
click at [30, 46] on button "open drawer" at bounding box center [38, 26] width 43 height 43
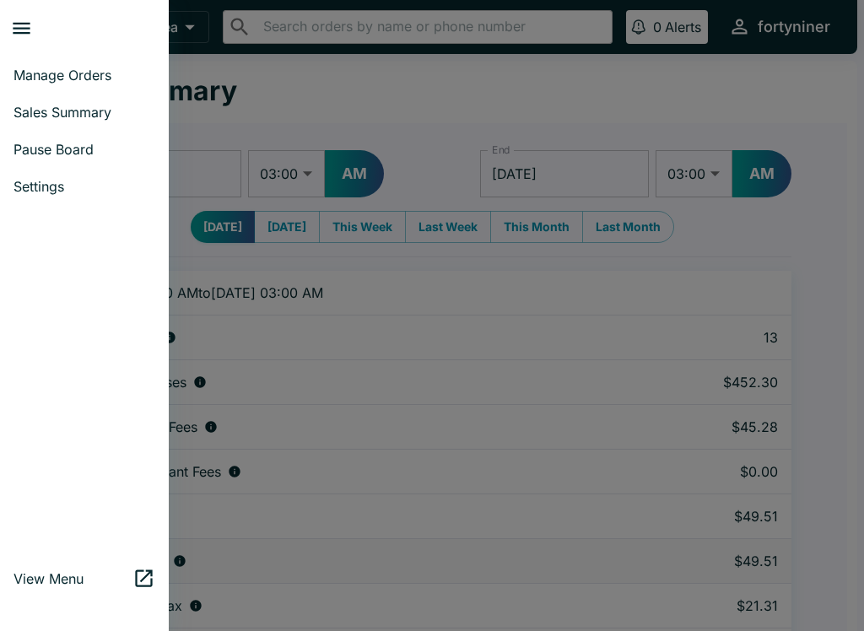
click at [46, 73] on span "Manage Orders" at bounding box center [84, 75] width 142 height 17
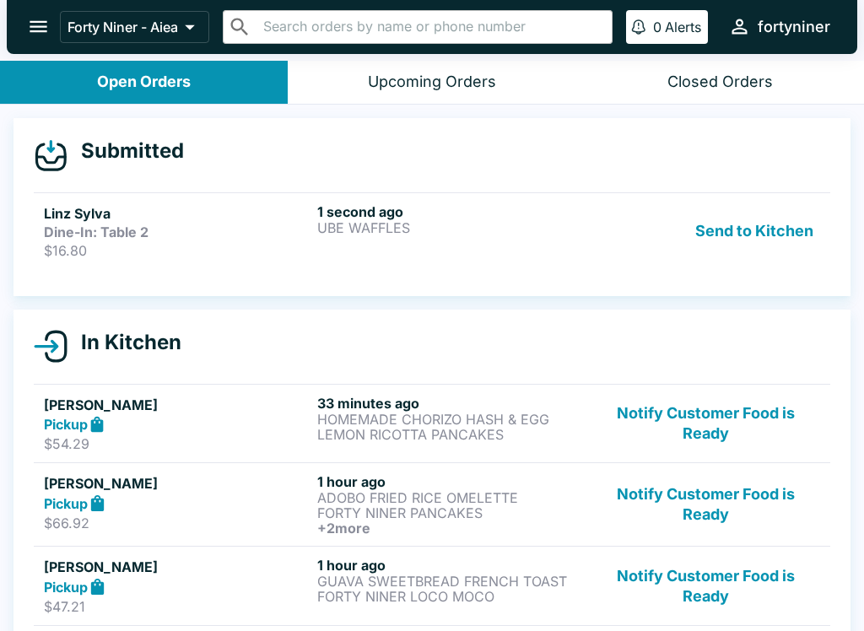
click at [238, 242] on p "$16.80" at bounding box center [177, 250] width 267 height 17
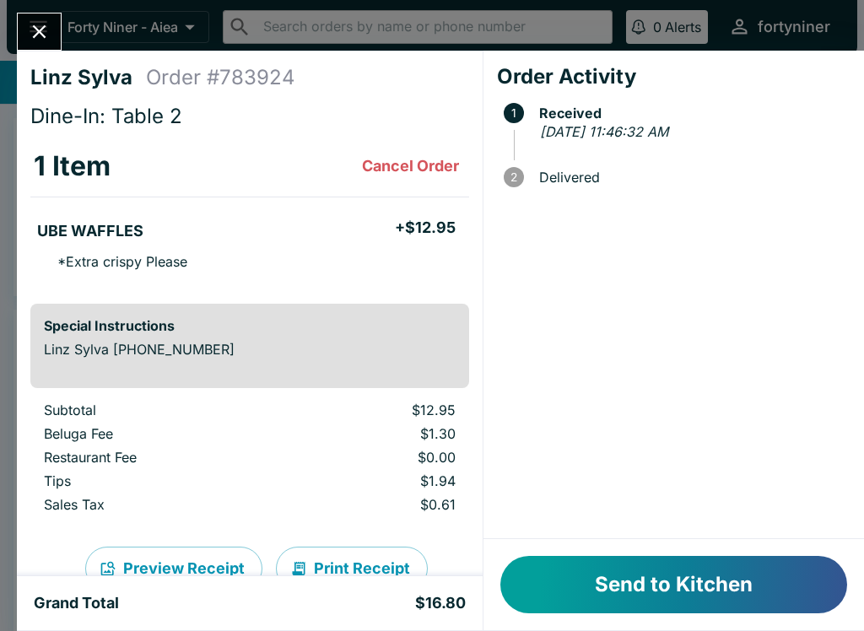
click at [703, 575] on button "Send to Kitchen" at bounding box center [673, 584] width 347 height 57
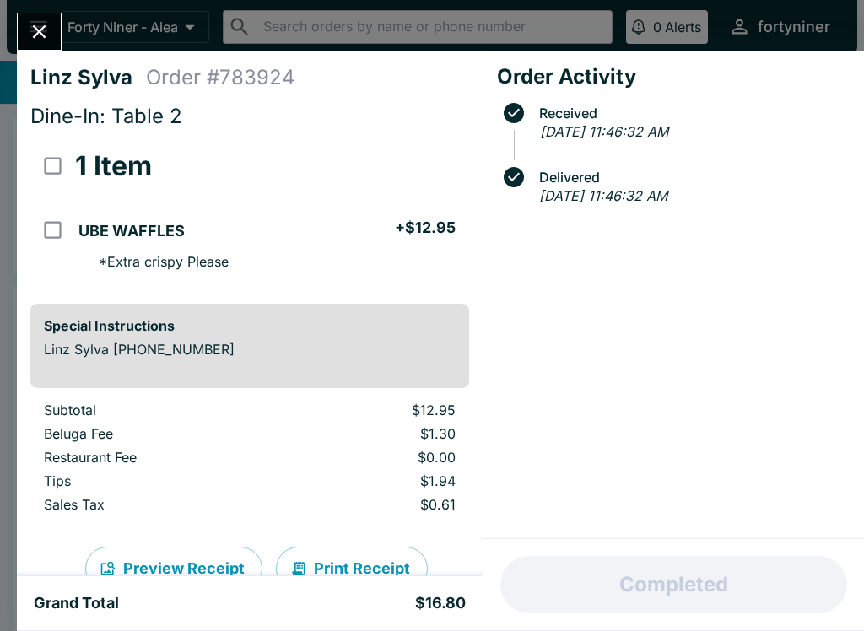
click at [57, 42] on button "Close" at bounding box center [39, 31] width 43 height 36
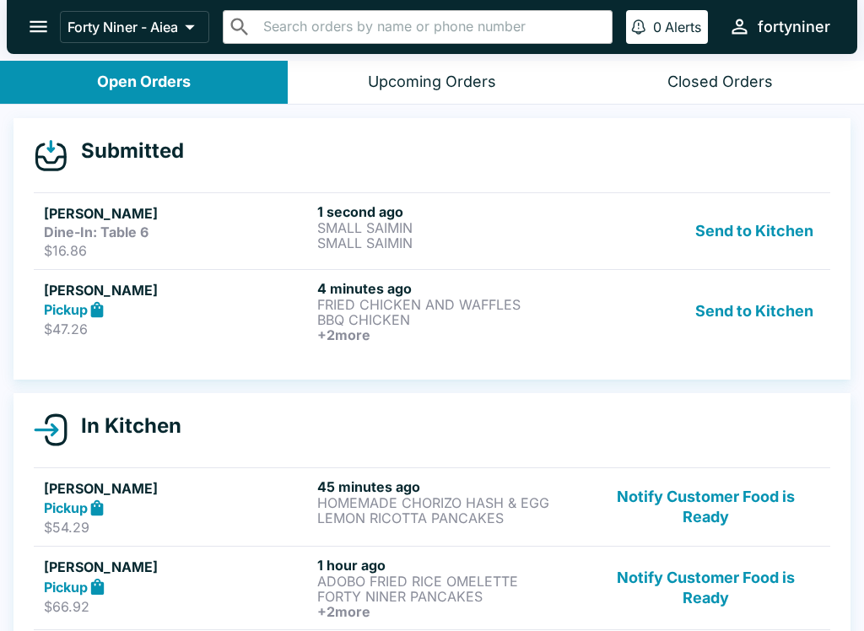
click at [343, 297] on p "FRIED CHICKEN AND WAFFLES" at bounding box center [450, 304] width 267 height 15
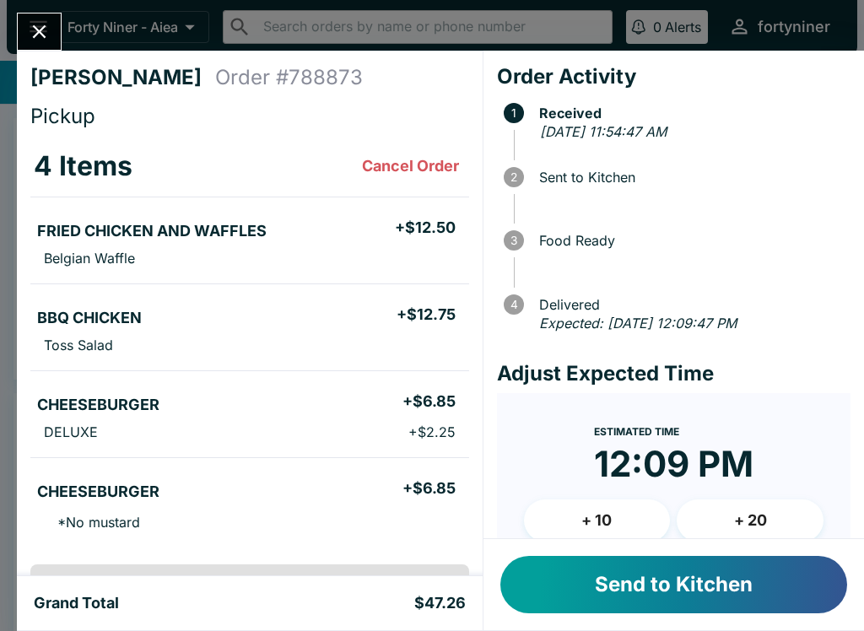
click at [642, 587] on button "Send to Kitchen" at bounding box center [673, 584] width 347 height 57
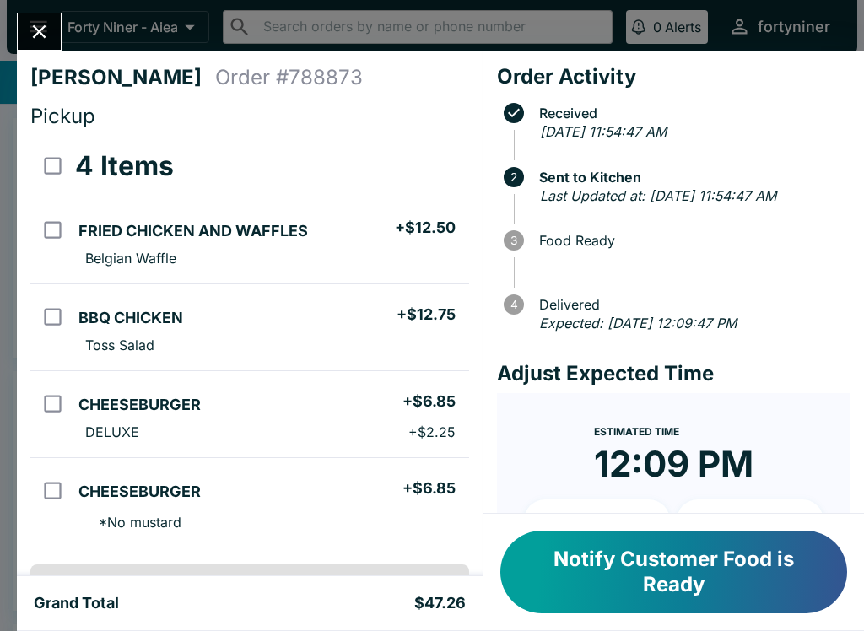
click at [33, 36] on icon "Close" at bounding box center [39, 31] width 23 height 23
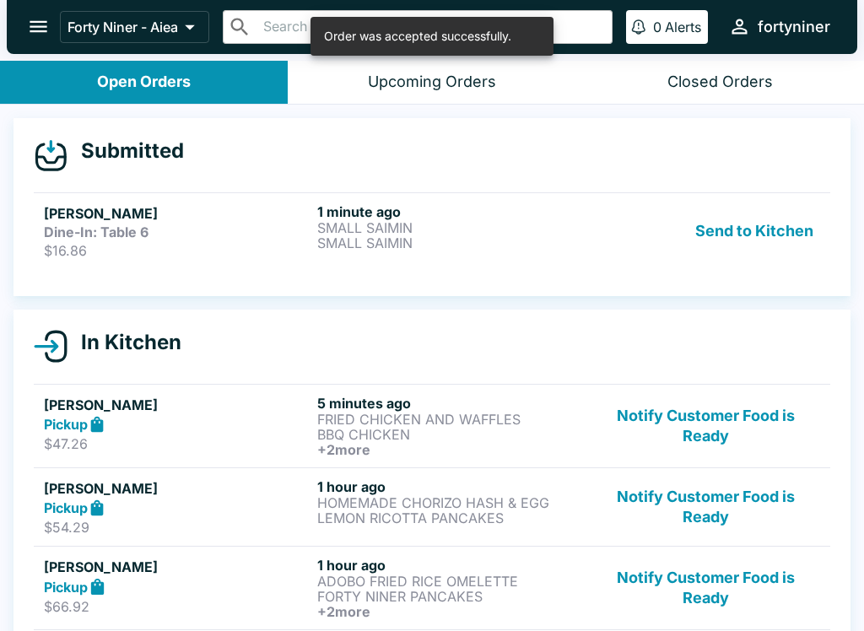
click at [467, 217] on h6 "1 minute ago" at bounding box center [450, 211] width 267 height 17
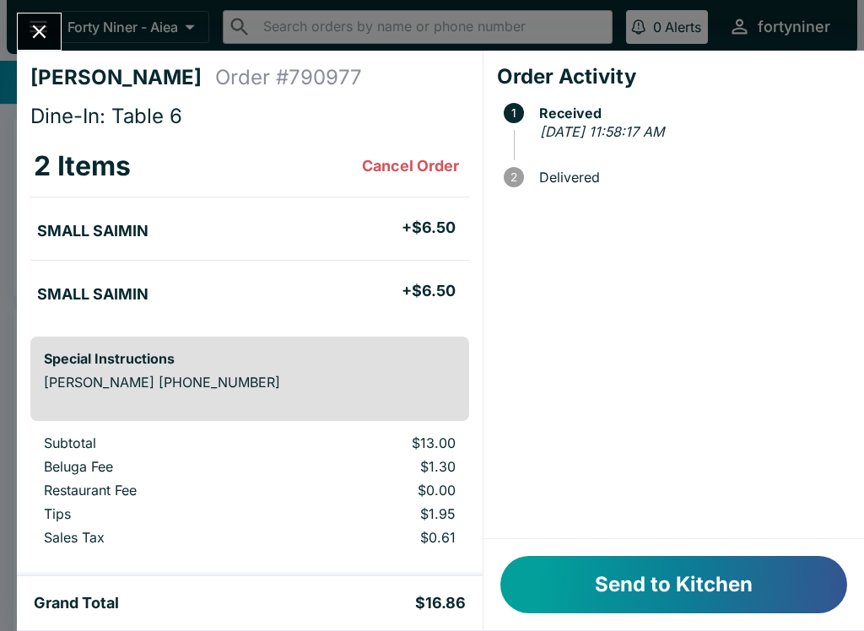
click at [641, 592] on button "Send to Kitchen" at bounding box center [673, 584] width 347 height 57
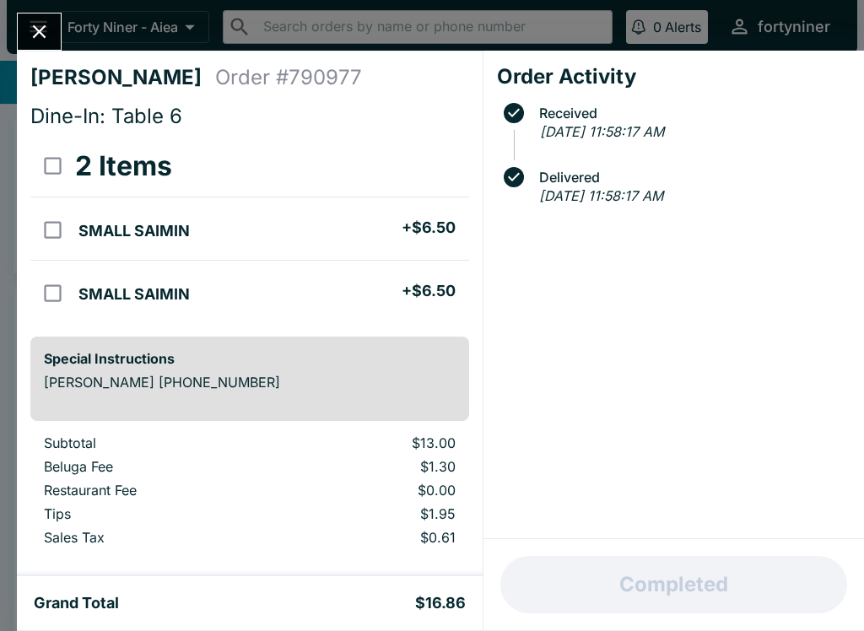
click at [74, 40] on div "[PERSON_NAME] Order # 790977 Dine-In: Table 6 2 Items SMALL SAIMIN + $6.50 SMAL…" at bounding box center [432, 315] width 864 height 631
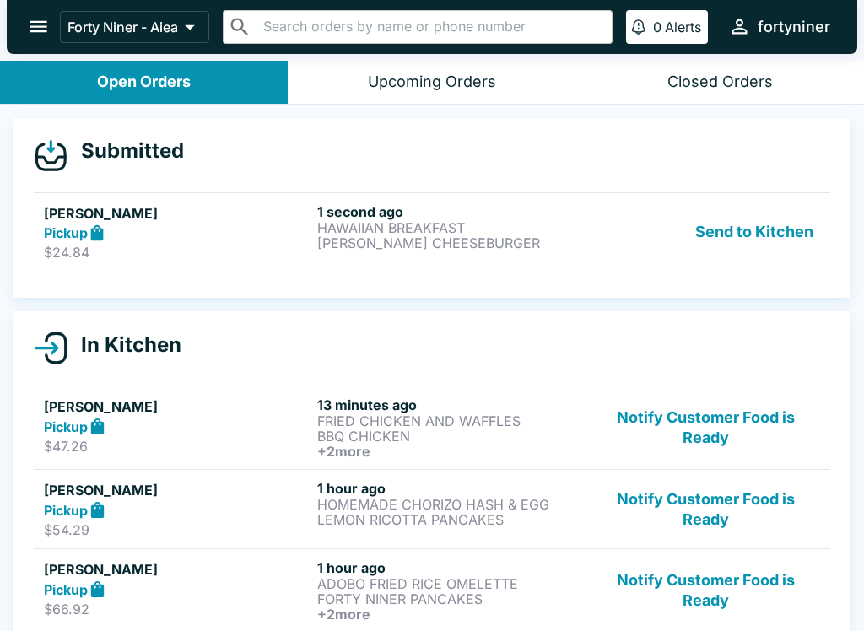
click at [217, 233] on div "Pickup" at bounding box center [177, 233] width 267 height 19
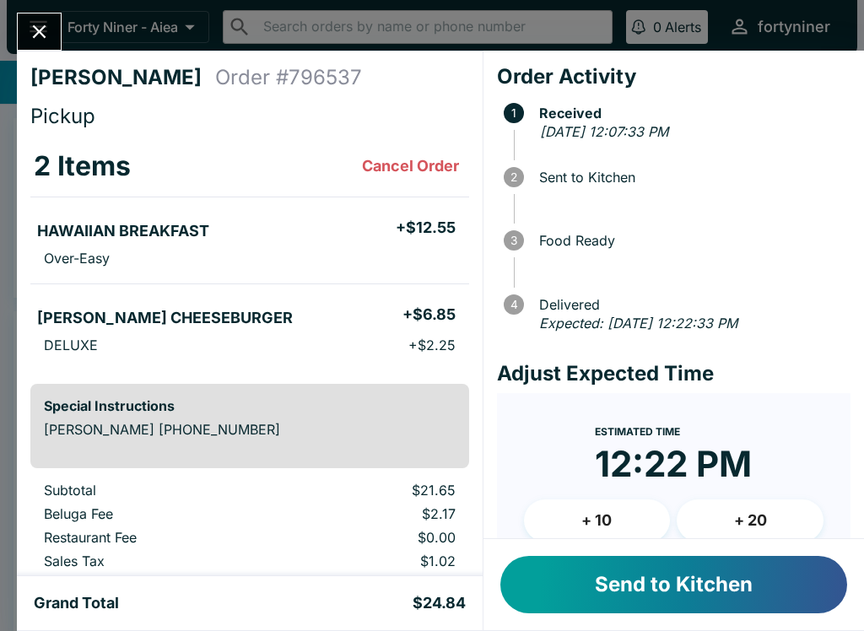
click at [685, 581] on button "Send to Kitchen" at bounding box center [673, 584] width 347 height 57
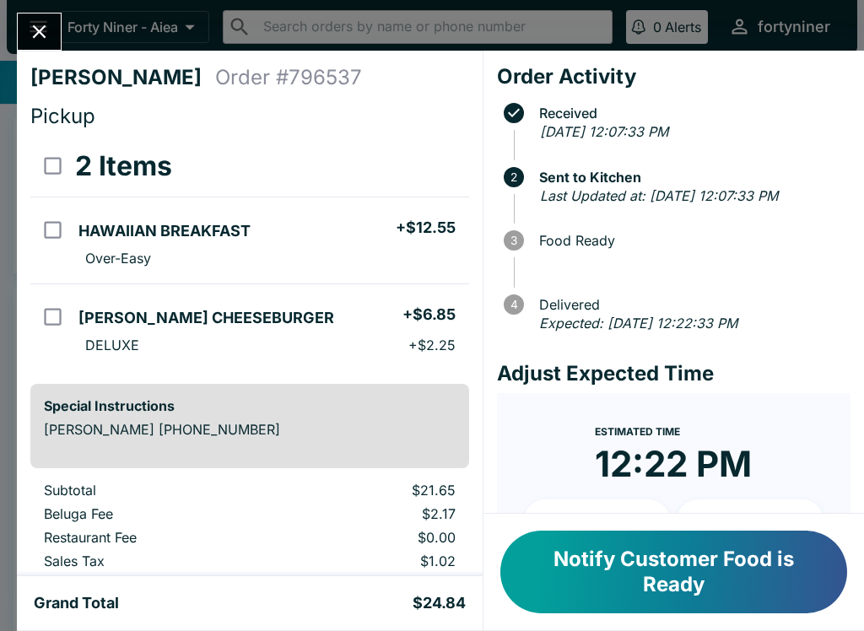
click at [50, 37] on icon "Close" at bounding box center [39, 31] width 23 height 23
